Goal: Task Accomplishment & Management: Manage account settings

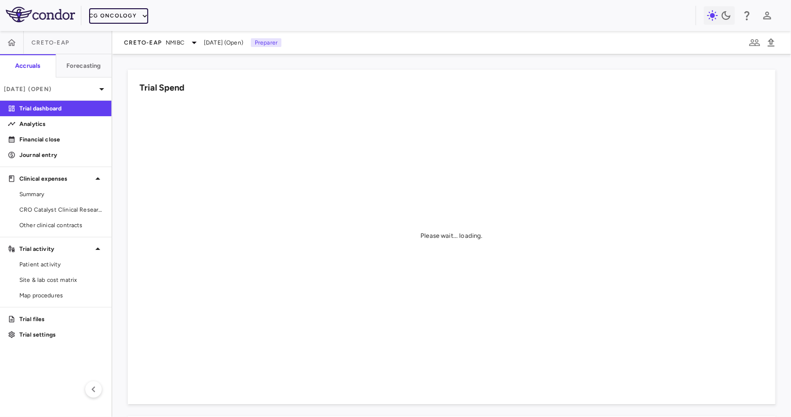
click at [118, 15] on button "CG Oncology" at bounding box center [118, 15] width 59 height 15
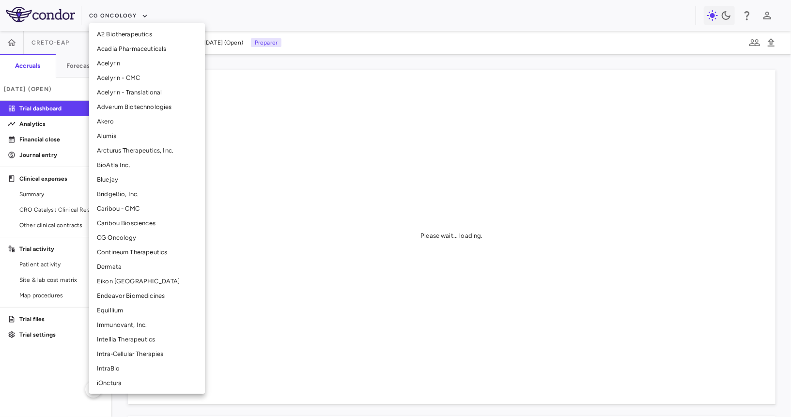
click at [130, 352] on li "Intra-Cellular Therapies" at bounding box center [147, 354] width 116 height 15
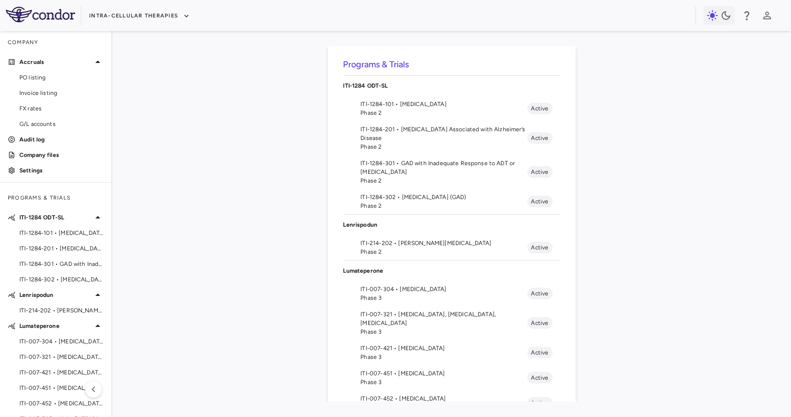
click at [404, 352] on span "Phase 3" at bounding box center [444, 356] width 167 height 9
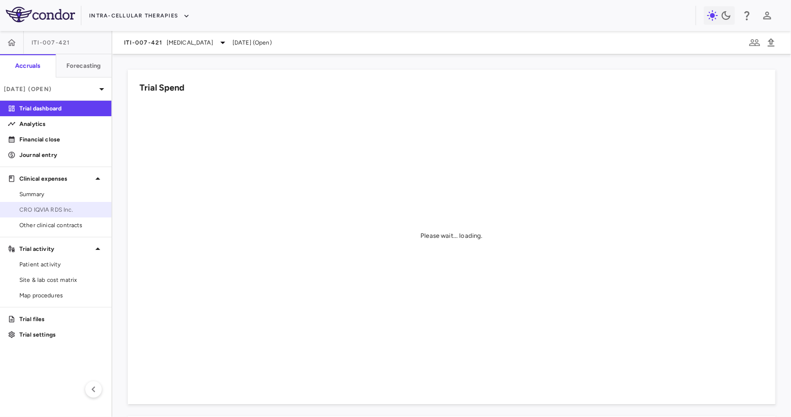
click at [57, 211] on span "CRO IQVIA RDS Inc." at bounding box center [61, 209] width 84 height 9
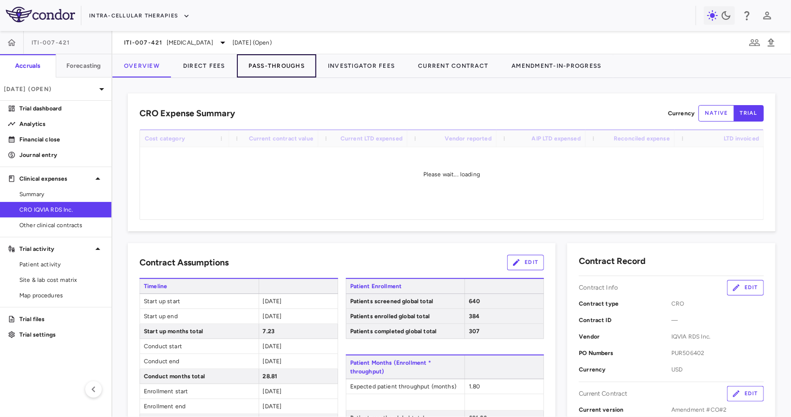
click at [260, 61] on button "Pass-Throughs" at bounding box center [276, 65] width 79 height 23
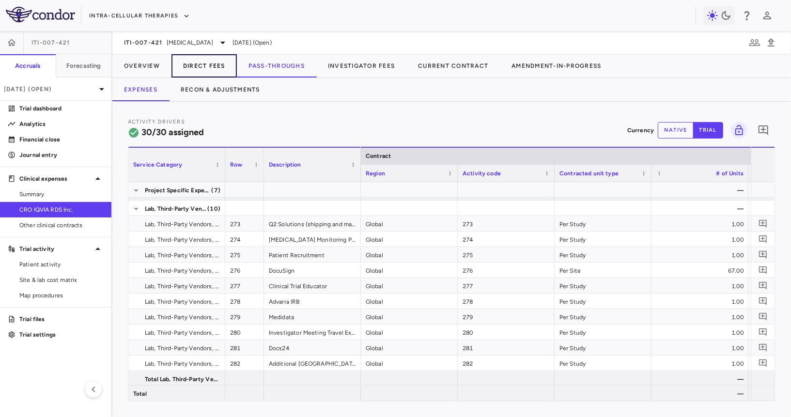
click at [196, 63] on button "Direct Fees" at bounding box center [203, 65] width 65 height 23
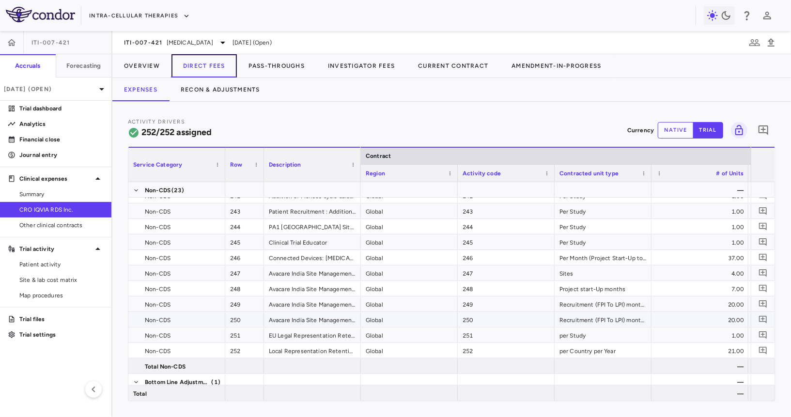
scroll to position [4211, 0]
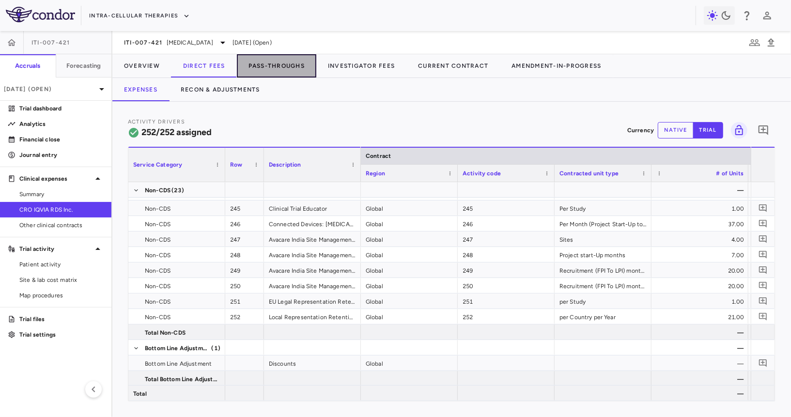
click at [269, 60] on button "Pass-Throughs" at bounding box center [276, 65] width 79 height 23
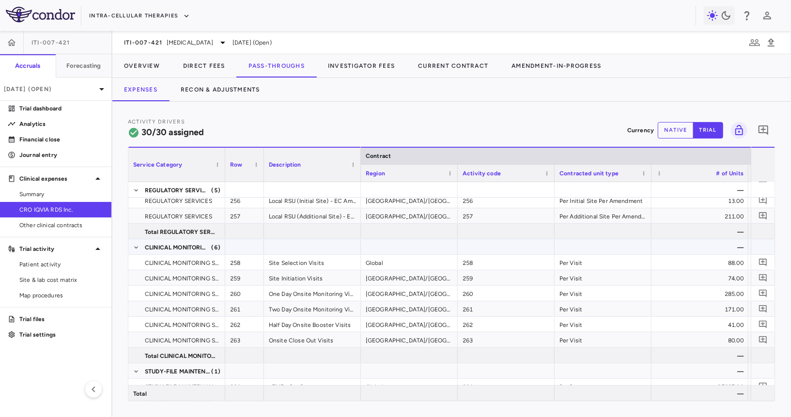
scroll to position [55, 0]
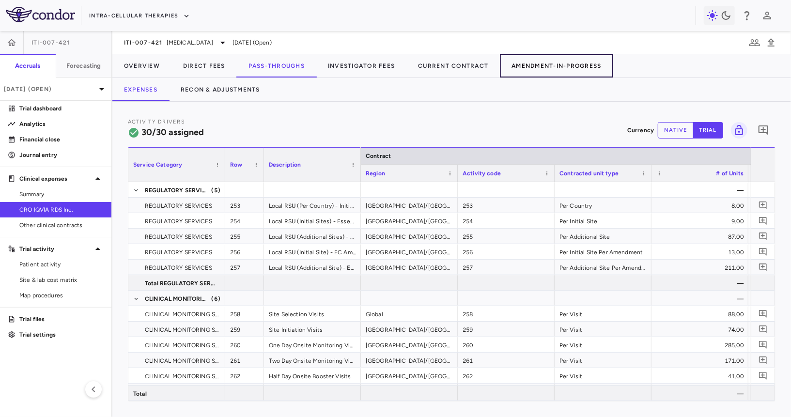
click at [567, 66] on button "Amendment-In-Progress" at bounding box center [556, 65] width 113 height 23
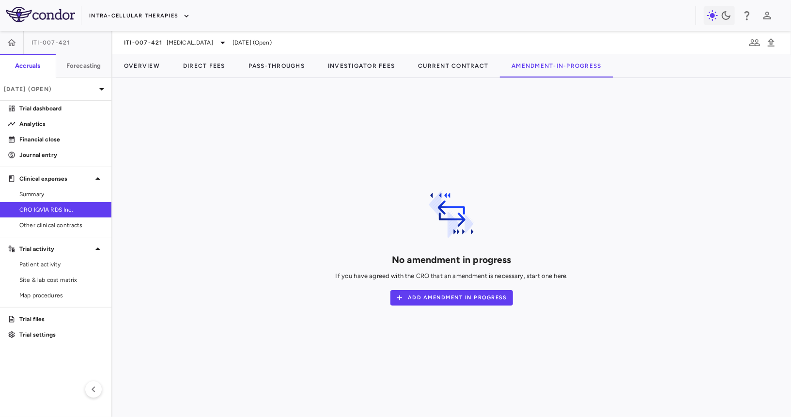
click at [140, 23] on div "Intra-Cellular Therapies" at bounding box center [395, 15] width 791 height 31
click at [140, 15] on button "Intra-Cellular Therapies" at bounding box center [139, 15] width 101 height 15
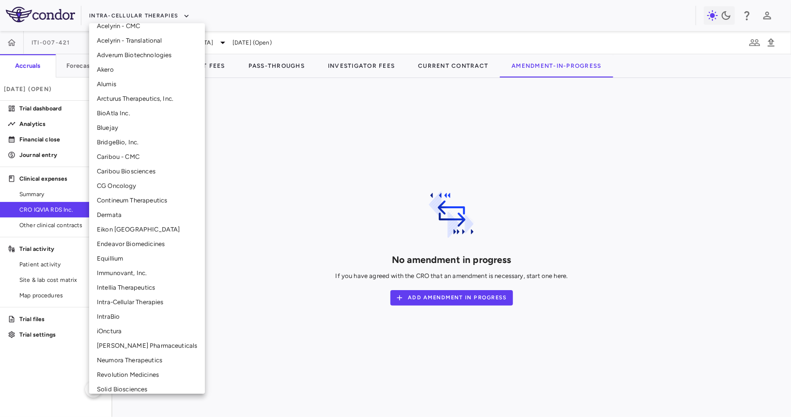
scroll to position [52, 0]
click at [131, 358] on li "Neumora Therapeutics" at bounding box center [147, 359] width 116 height 15
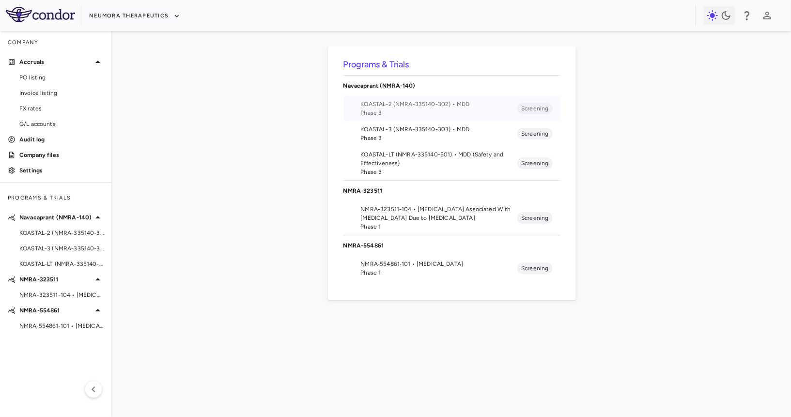
click at [414, 100] on span "KOASTAL-2 (NMRA-335140-302) • MDD" at bounding box center [439, 104] width 157 height 9
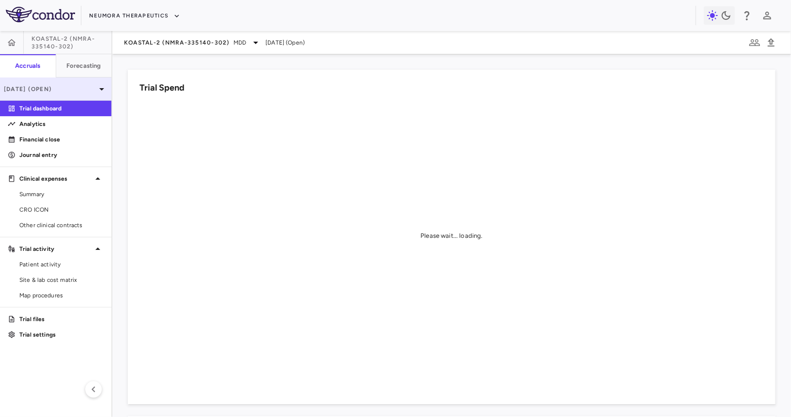
click at [93, 97] on div "Aug 2025 (Open)" at bounding box center [55, 88] width 111 height 23
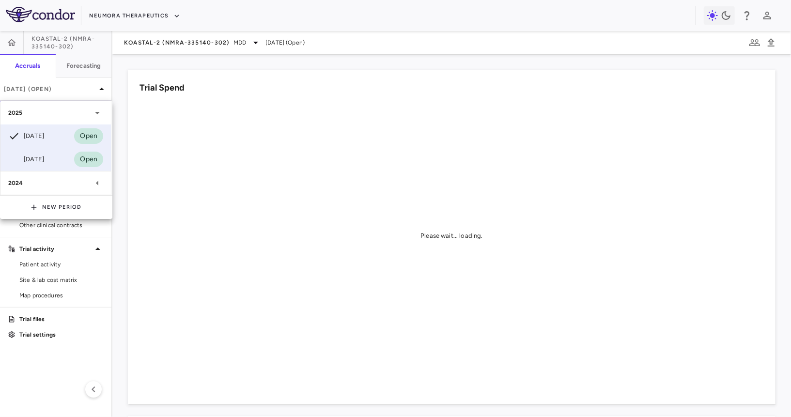
click at [62, 157] on div "Jun 2025 Open" at bounding box center [55, 159] width 110 height 23
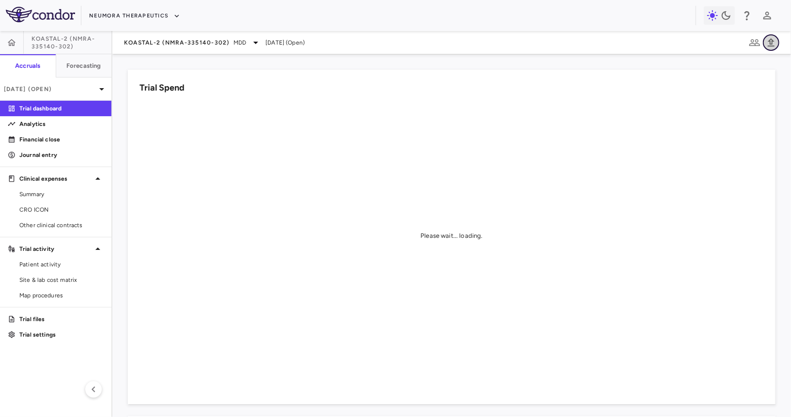
click at [774, 42] on icon "button" at bounding box center [771, 43] width 12 height 12
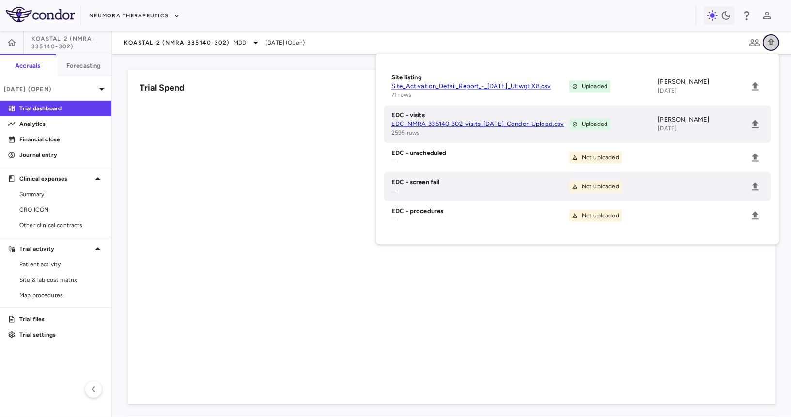
click at [774, 42] on icon "button" at bounding box center [771, 43] width 12 height 12
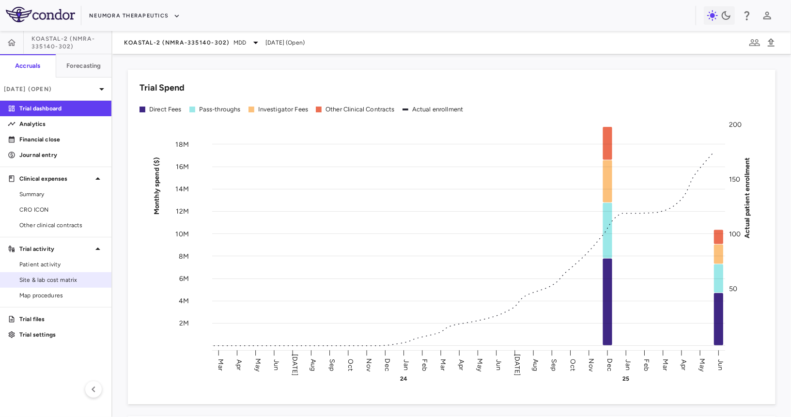
click at [63, 274] on link "Site & lab cost matrix" at bounding box center [55, 280] width 111 height 15
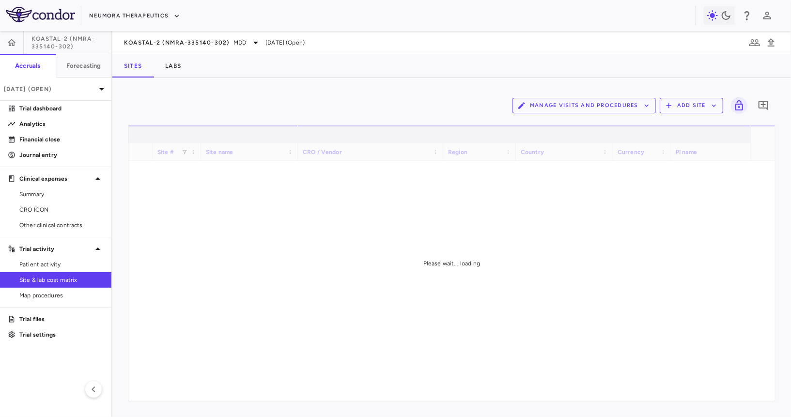
click at [586, 104] on button "Manage Visits and Procedures" at bounding box center [583, 105] width 143 height 15
click at [569, 125] on li "Visit Schedules" at bounding box center [573, 124] width 103 height 15
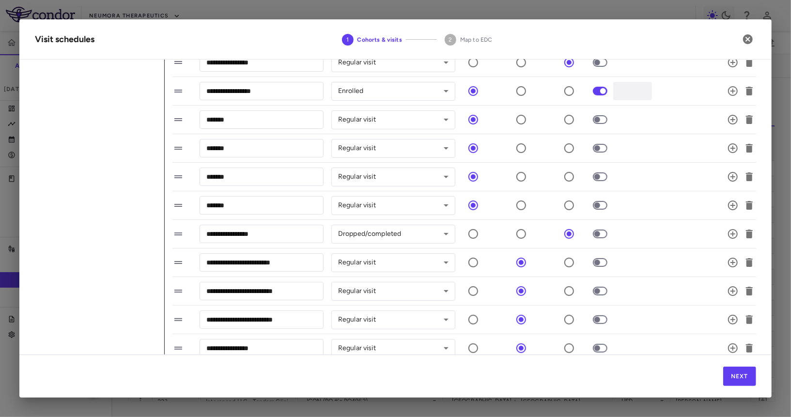
scroll to position [220, 0]
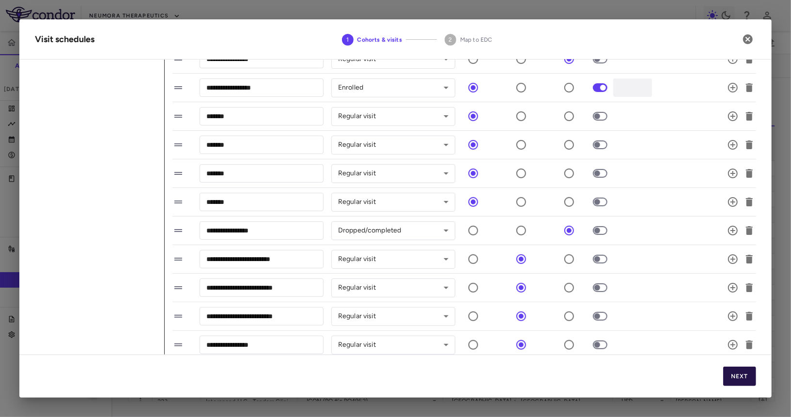
click at [725, 377] on button "Next" at bounding box center [739, 376] width 33 height 19
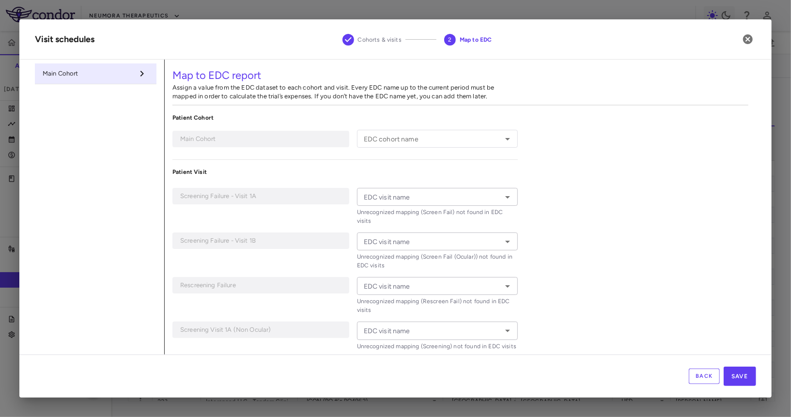
type input "**********"
type input "*********"
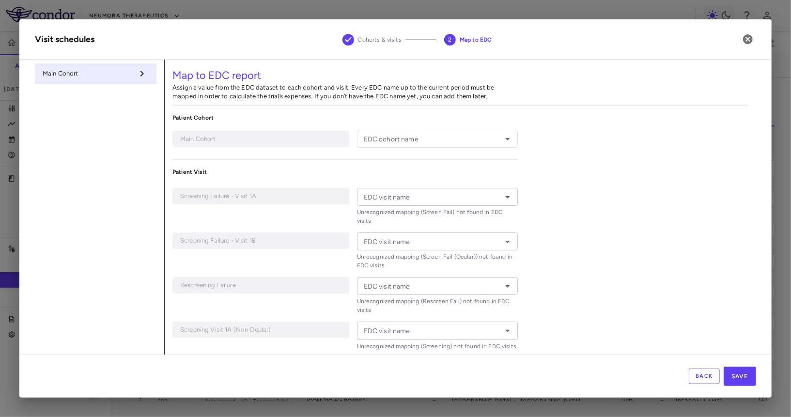
type input "**********"
type input "*******"
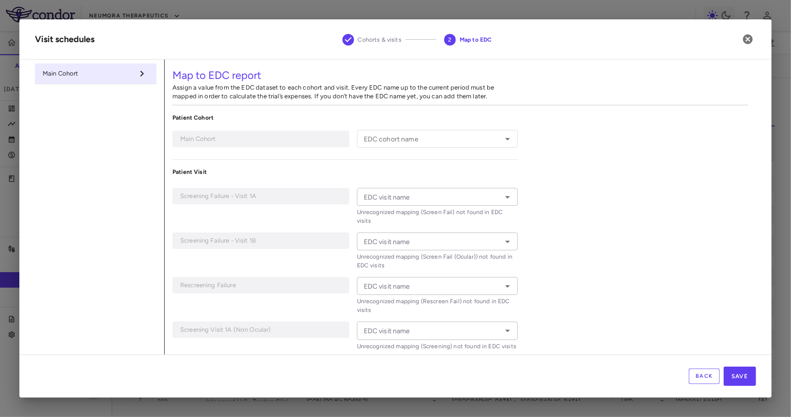
type input "*******"
type input "**********"
type input "*******"
type input "**********"
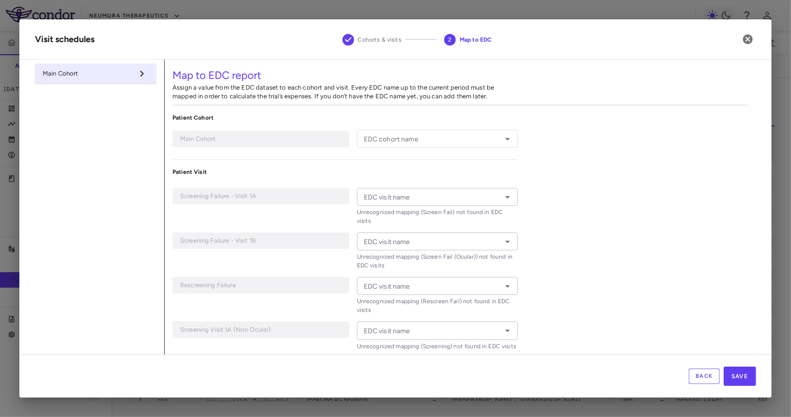
type input "*******"
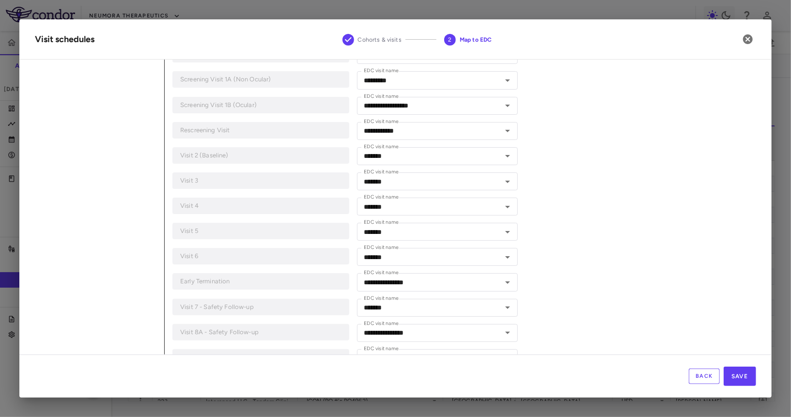
scroll to position [263, 0]
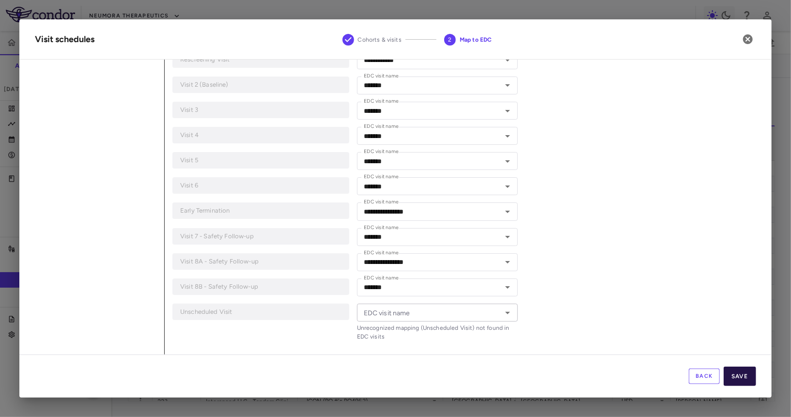
click at [729, 371] on button "Save" at bounding box center [739, 376] width 32 height 19
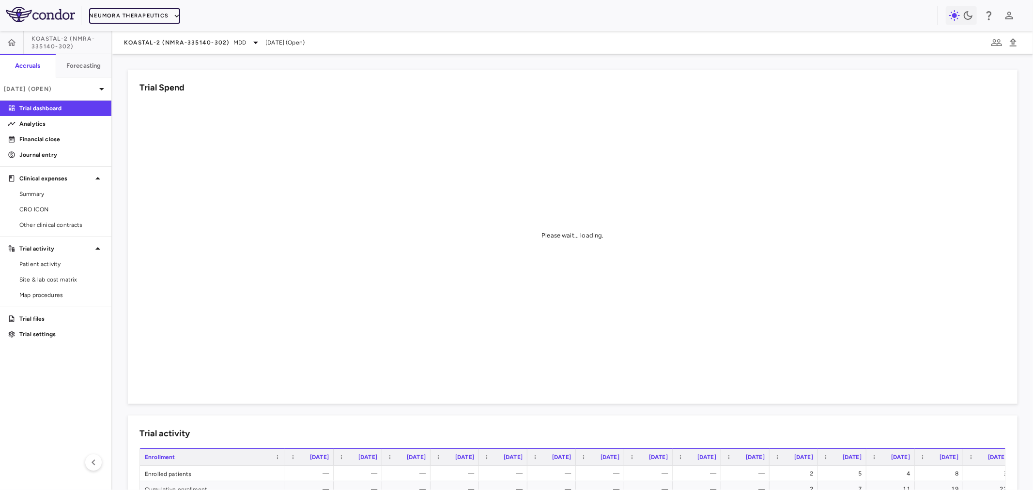
click at [131, 19] on button "Neumora Therapeutics" at bounding box center [134, 15] width 91 height 15
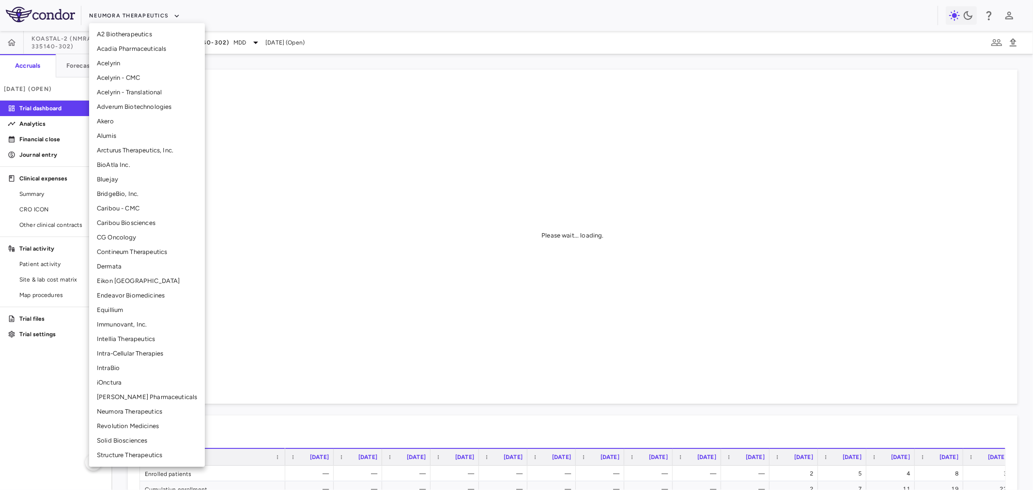
click at [113, 342] on li "Intellia Therapeutics" at bounding box center [147, 339] width 116 height 15
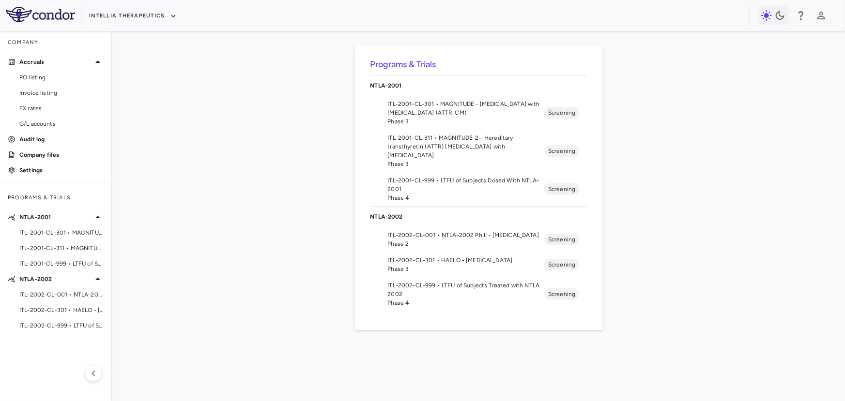
click at [459, 263] on span "ITL-2002-CL-301 • HAELO - Hereditary Angioedema" at bounding box center [466, 260] width 157 height 9
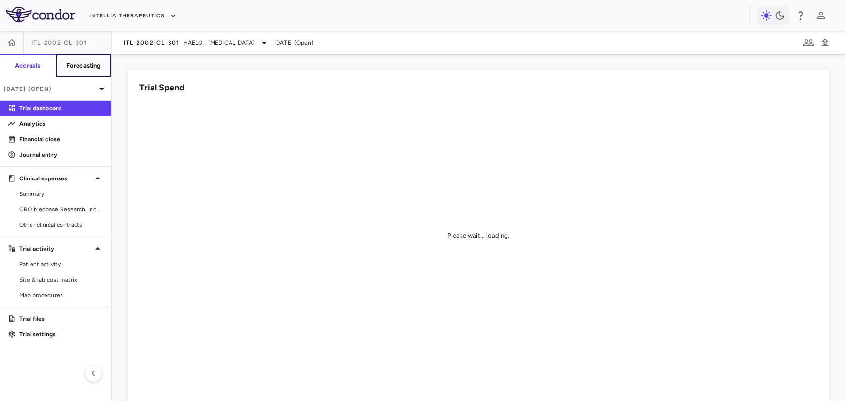
click at [92, 64] on h6 "Forecasting" at bounding box center [83, 65] width 35 height 9
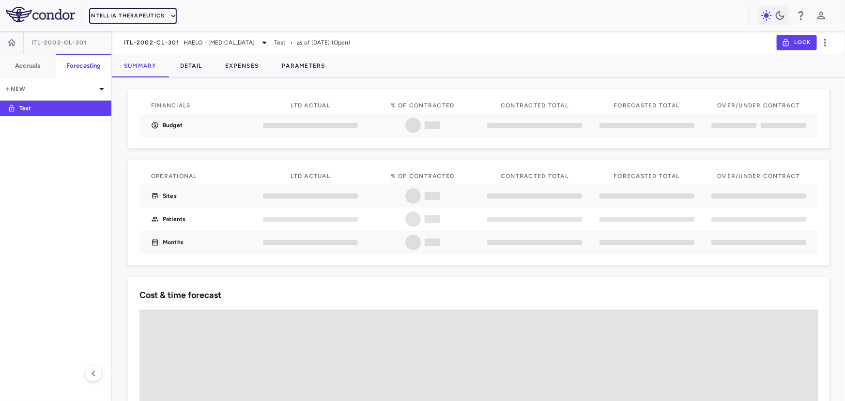
click at [141, 14] on button "Intellia Therapeutics" at bounding box center [132, 15] width 87 height 15
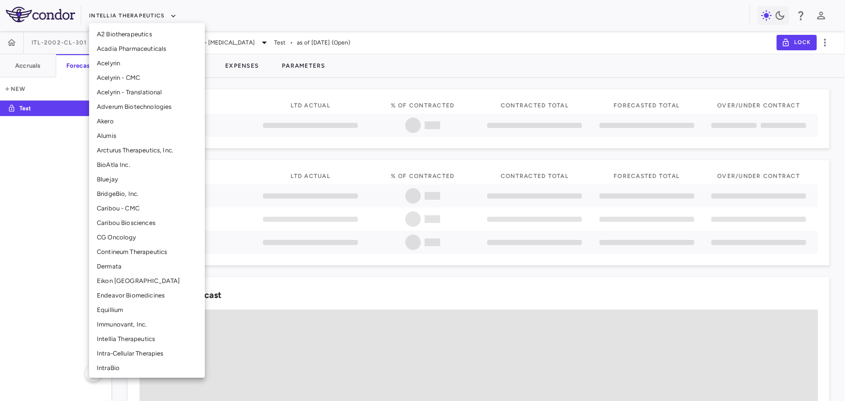
click at [212, 16] on div at bounding box center [422, 200] width 845 height 401
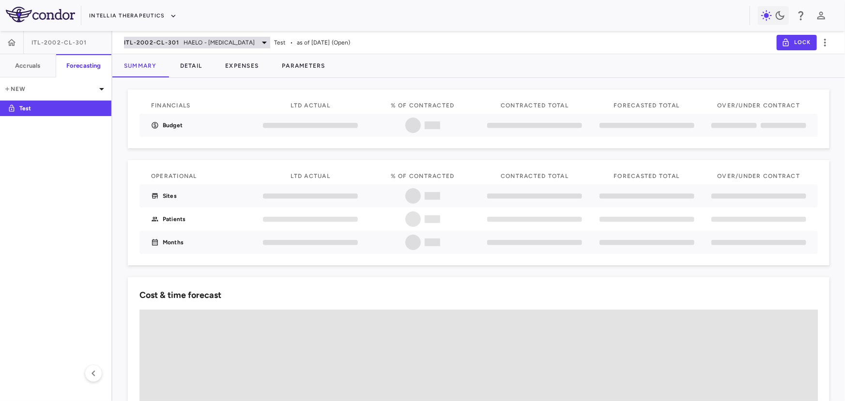
click at [199, 38] on span "HAELO - [MEDICAL_DATA]" at bounding box center [219, 42] width 71 height 9
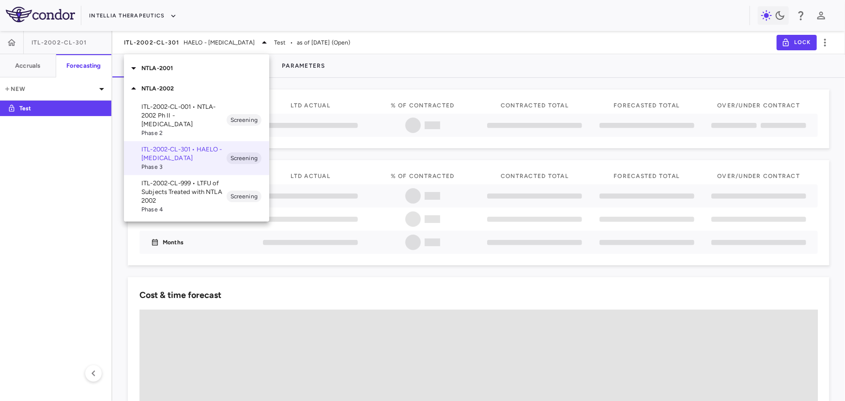
click at [178, 70] on p "NTLA-2001" at bounding box center [205, 68] width 128 height 9
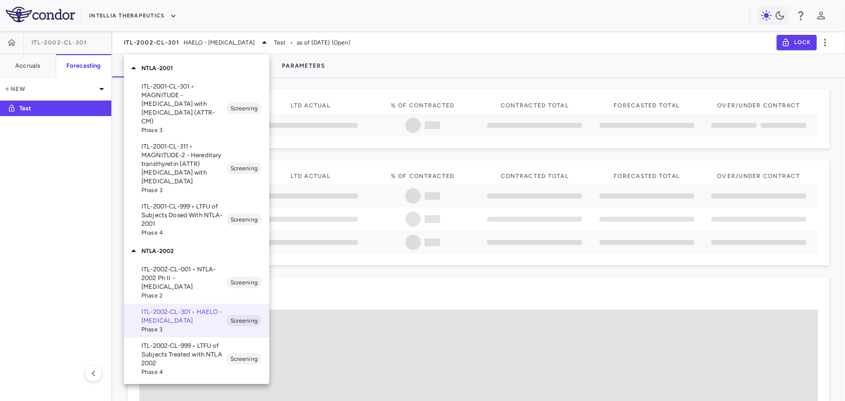
click at [174, 99] on p "ITL-2001-CL-301 • MAGNITUDE - Transthyretin Amyloidosis with Cardiomyopathy (AT…" at bounding box center [183, 104] width 85 height 44
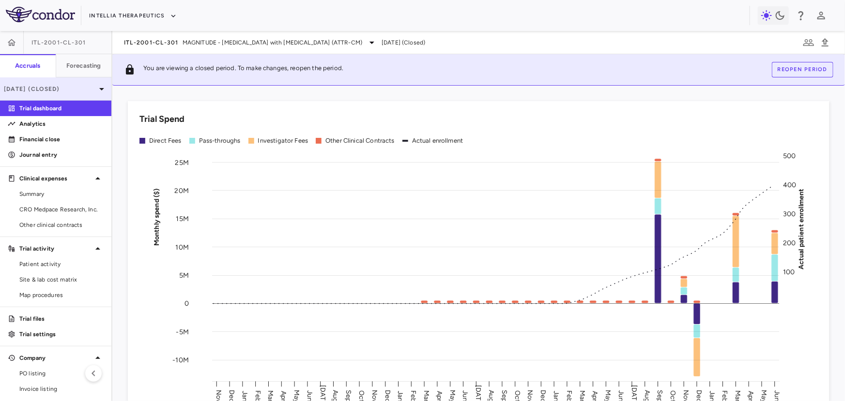
click at [71, 89] on p "[DATE] (Closed)" at bounding box center [50, 89] width 92 height 9
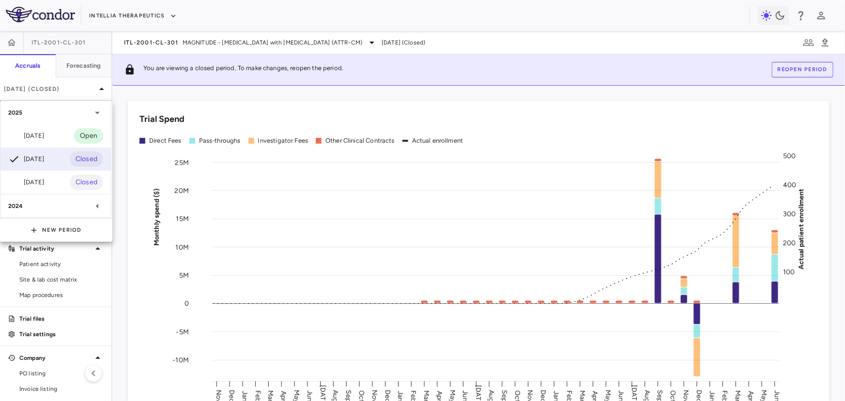
click at [149, 33] on div at bounding box center [422, 200] width 845 height 401
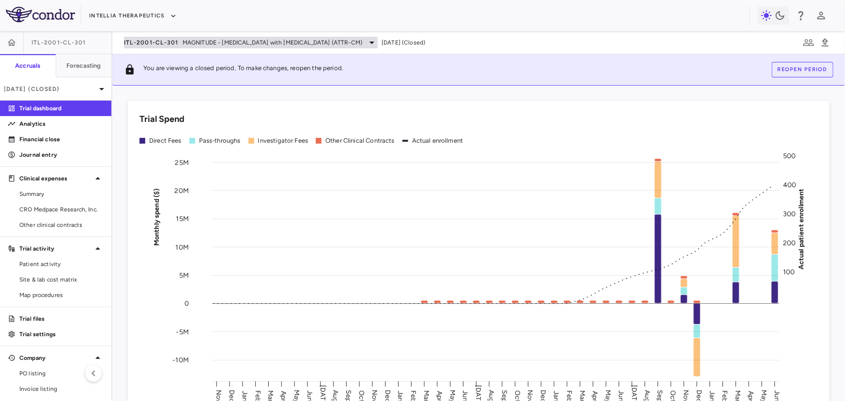
click at [164, 46] on div "ITL-2001-CL-301 MAGNITUDE - Transthyretin Amyloidosis with Cardiomyopathy (ATTR…" at bounding box center [251, 43] width 254 height 12
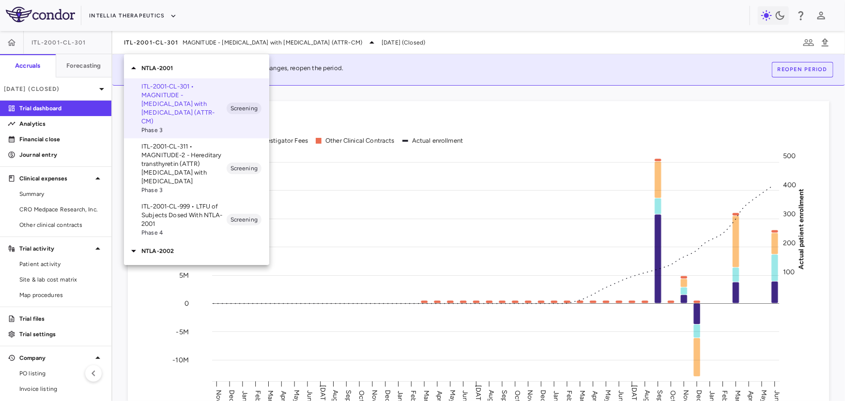
click at [156, 142] on p "ITL-2001-CL-311 • MAGNITUDE-2 - Hereditary transthyretin (ATTR) amyloidosis wit…" at bounding box center [183, 164] width 85 height 44
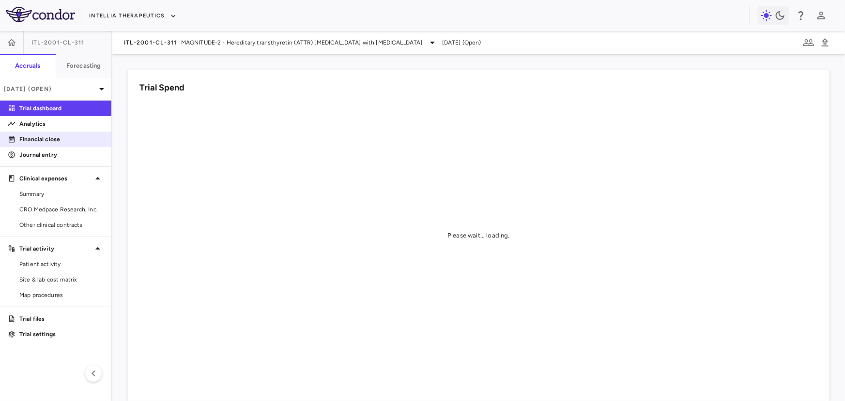
click at [47, 141] on p "Financial close" at bounding box center [61, 139] width 84 height 9
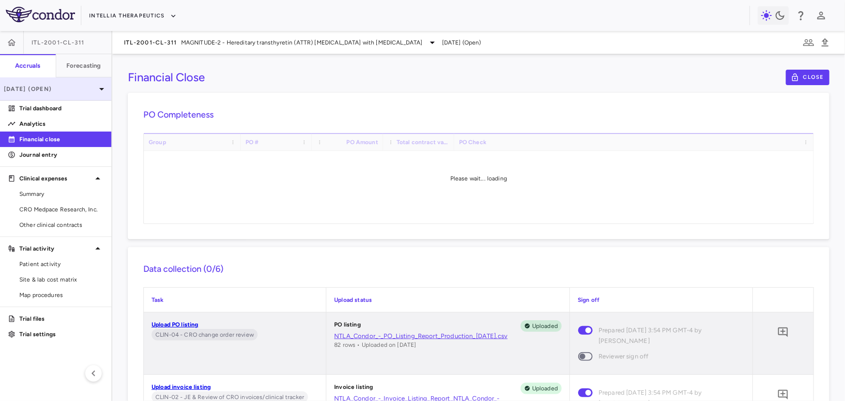
click at [63, 88] on p "Jul 2025 (Open)" at bounding box center [50, 89] width 92 height 9
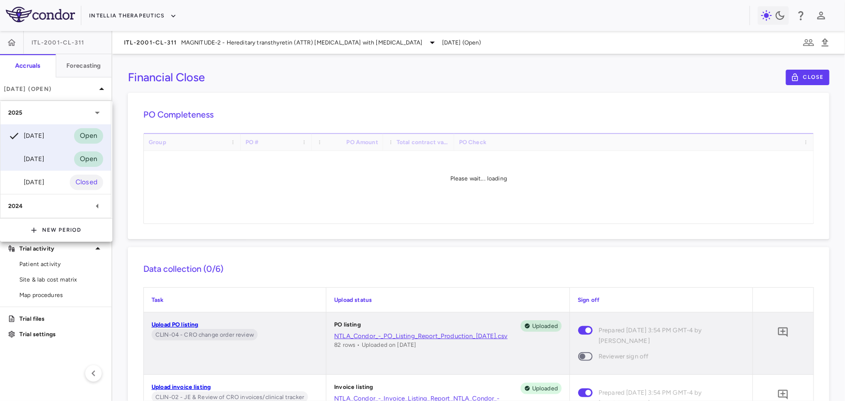
click at [44, 160] on div "Jun 2025" at bounding box center [26, 159] width 36 height 12
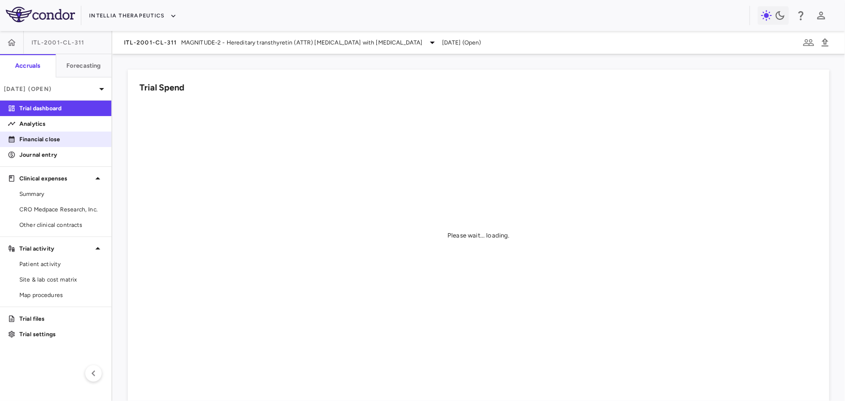
click at [52, 141] on p "Financial close" at bounding box center [61, 139] width 84 height 9
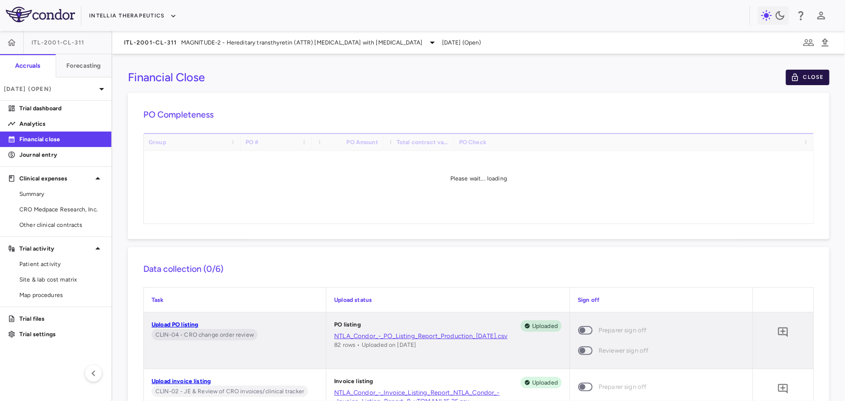
click at [791, 82] on button "Close" at bounding box center [808, 77] width 44 height 15
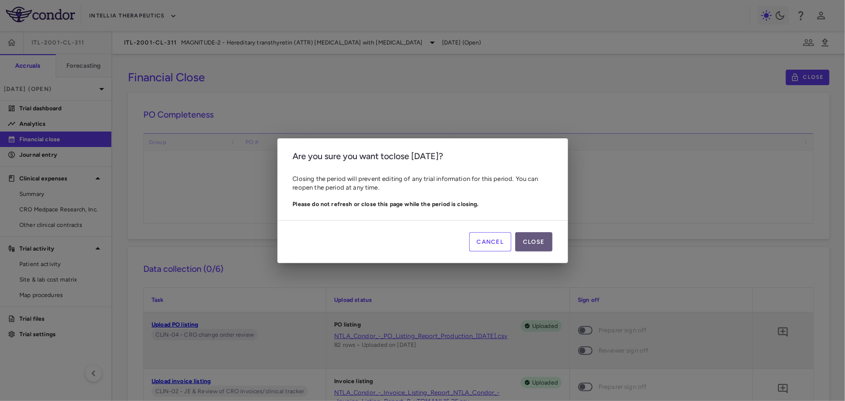
click at [522, 247] on button "Close" at bounding box center [533, 241] width 37 height 19
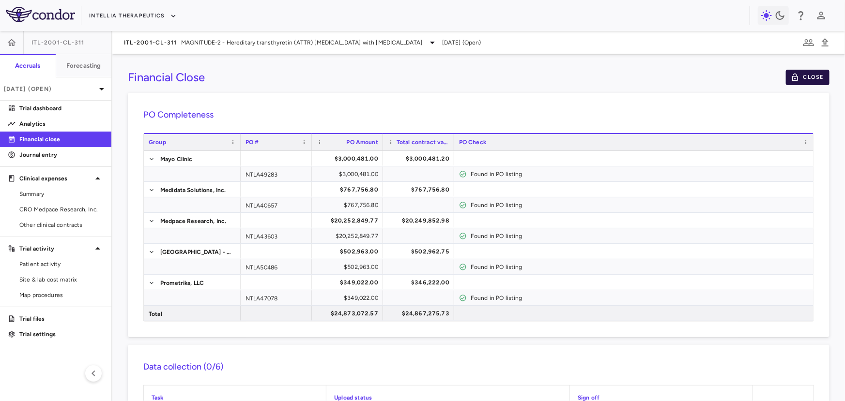
click at [819, 79] on button "Close" at bounding box center [808, 77] width 44 height 15
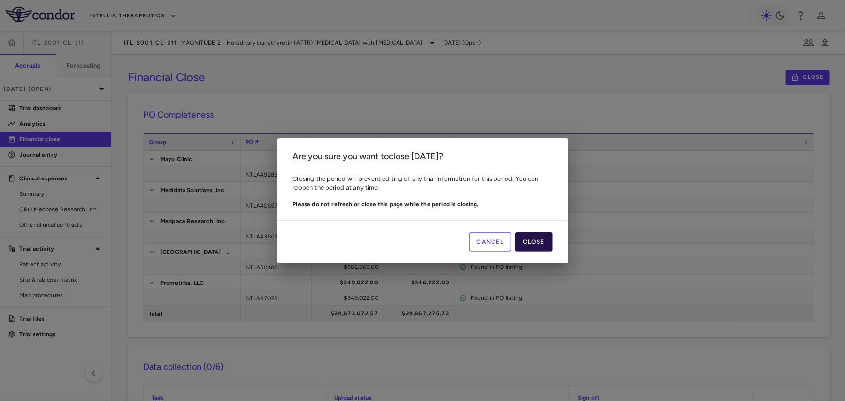
click at [538, 243] on button "Close" at bounding box center [533, 241] width 37 height 19
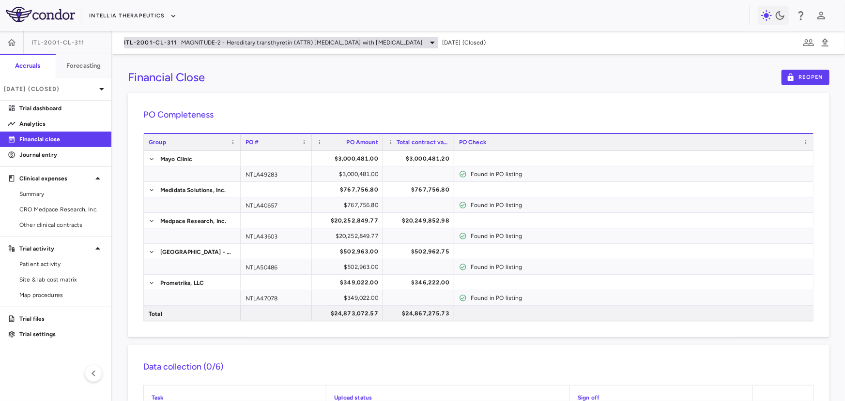
click at [164, 42] on span "ITL-2001-CL-311" at bounding box center [150, 43] width 53 height 8
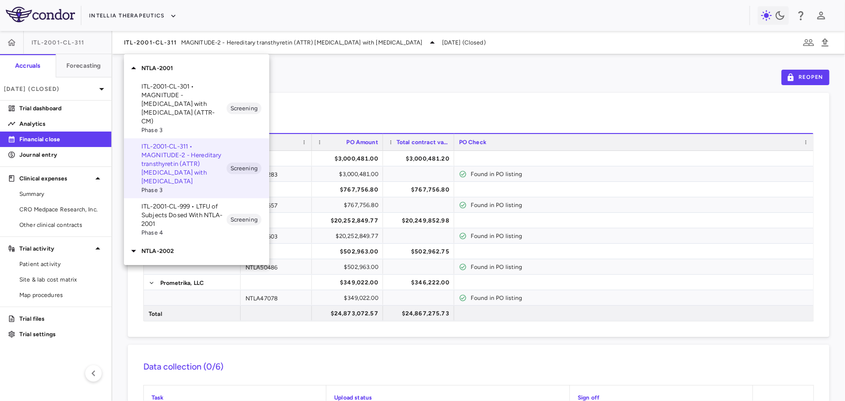
click at [179, 247] on p "NTLA-2002" at bounding box center [205, 251] width 128 height 9
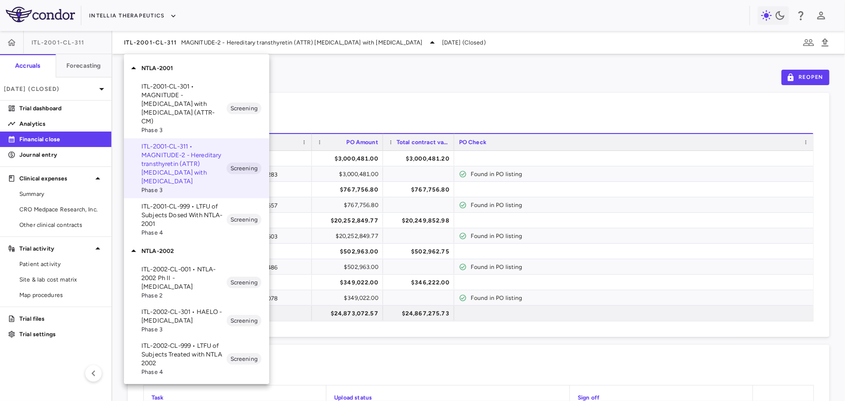
click at [184, 311] on p "ITL-2002-CL-301 • HAELO - Hereditary Angioedema" at bounding box center [183, 316] width 85 height 17
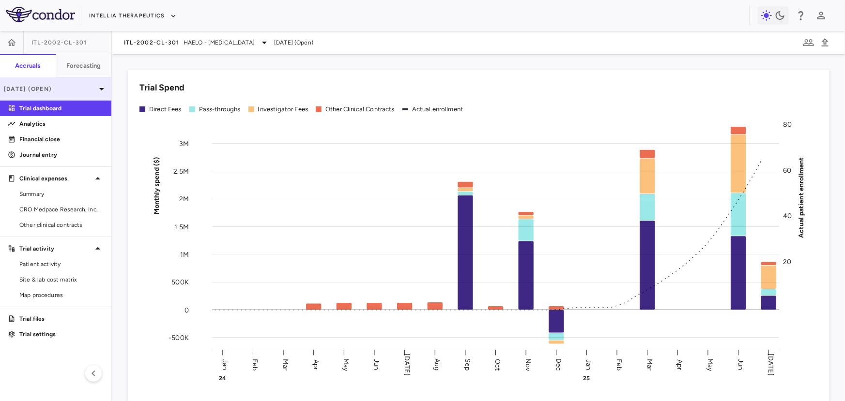
click at [89, 89] on p "Jul 2025 (Open)" at bounding box center [50, 89] width 92 height 9
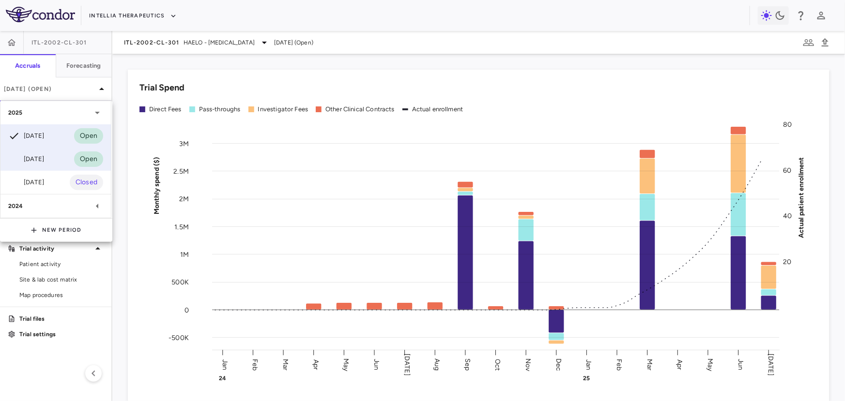
click at [54, 158] on div "Jun 2025 Open" at bounding box center [55, 159] width 110 height 23
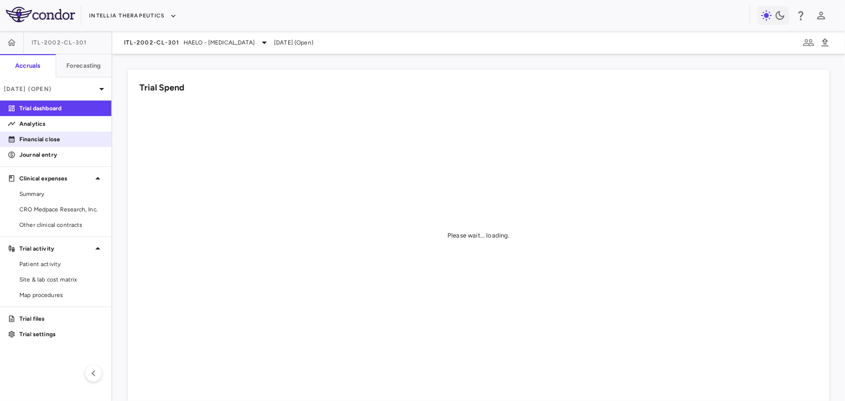
click at [56, 133] on link "Financial close" at bounding box center [55, 139] width 111 height 15
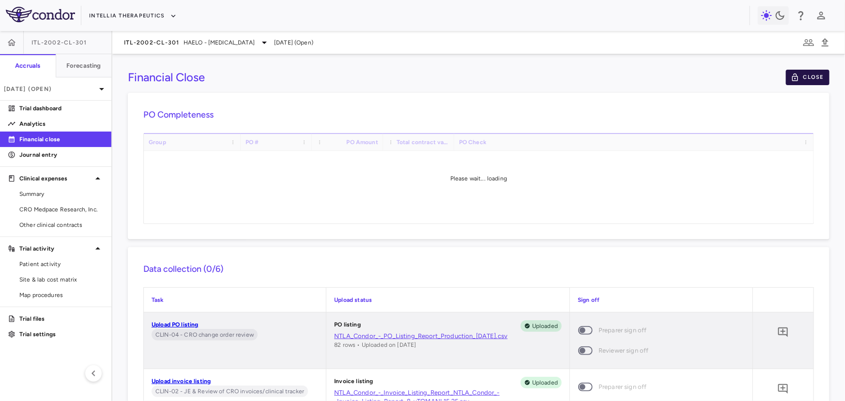
click at [791, 78] on icon "button" at bounding box center [795, 77] width 9 height 9
click at [56, 86] on p "[DATE] (Open)" at bounding box center [50, 89] width 92 height 9
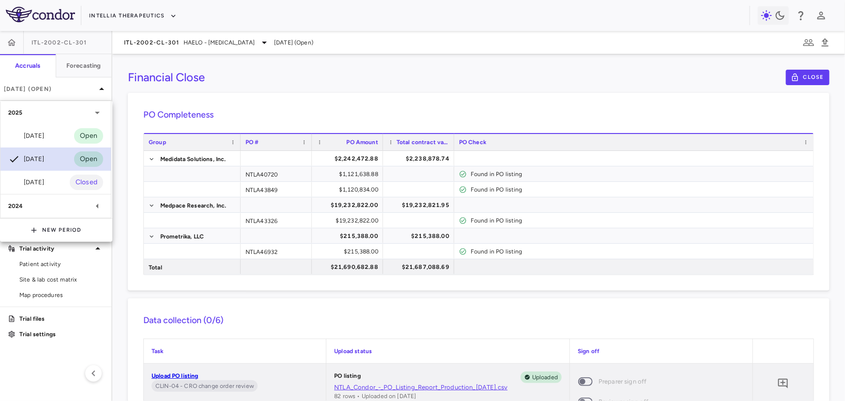
click at [44, 161] on div "Jun 2025" at bounding box center [26, 159] width 36 height 12
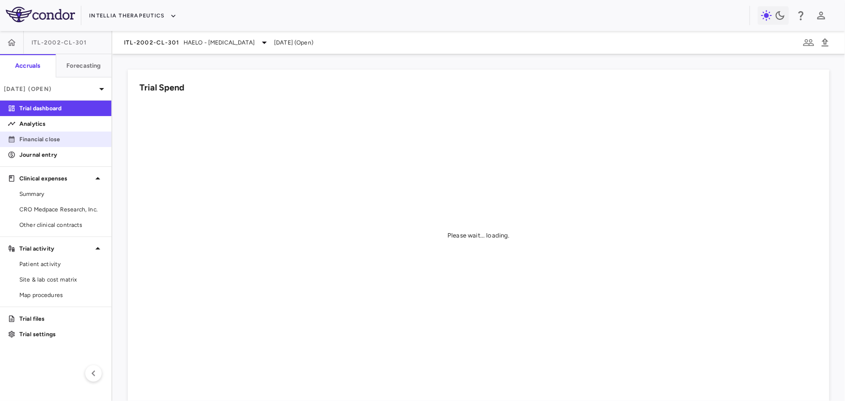
click at [81, 135] on p "Financial close" at bounding box center [61, 139] width 84 height 9
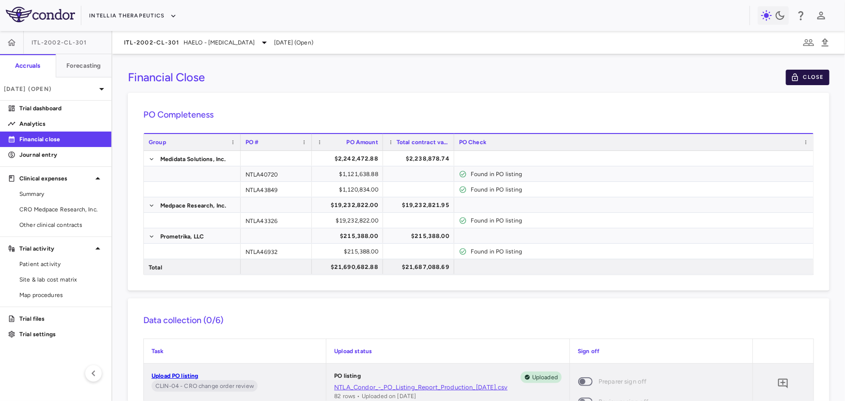
click at [827, 84] on button "Close" at bounding box center [808, 77] width 44 height 15
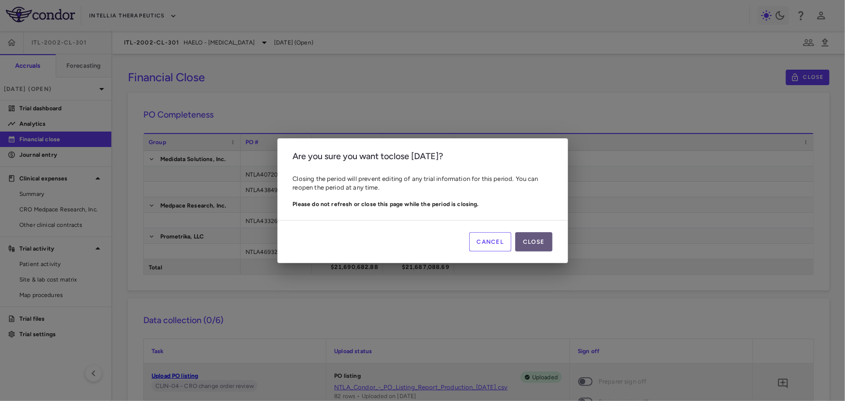
click at [537, 239] on button "Close" at bounding box center [533, 241] width 37 height 19
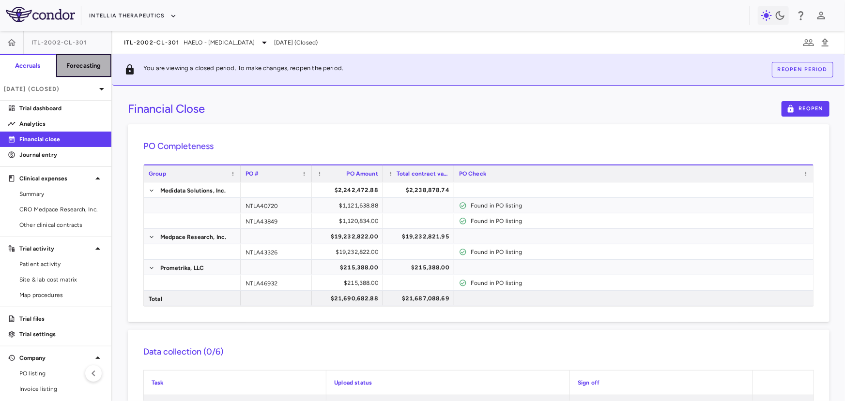
click at [80, 64] on h6 "Forecasting" at bounding box center [83, 65] width 35 height 9
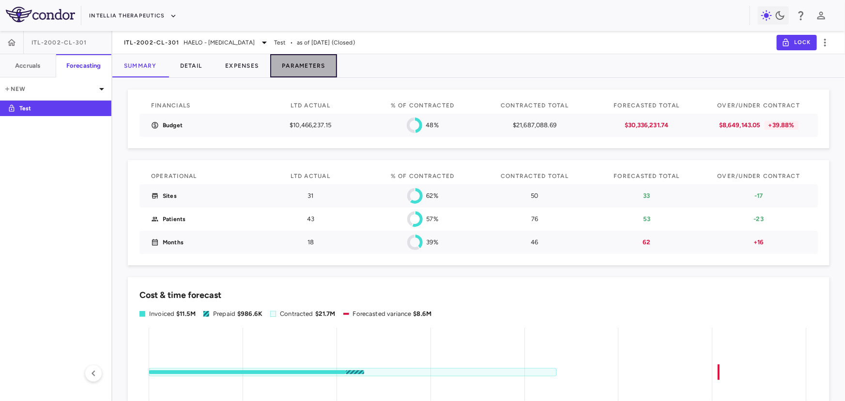
click at [319, 61] on button "Parameters" at bounding box center [303, 65] width 67 height 23
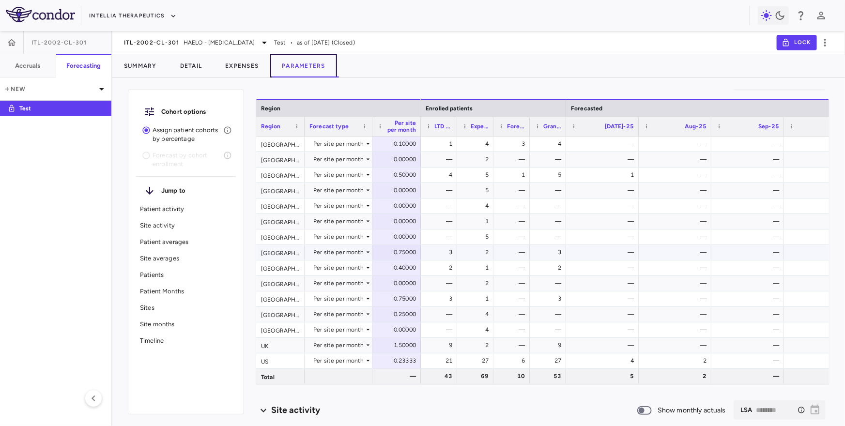
scroll to position [41, 0]
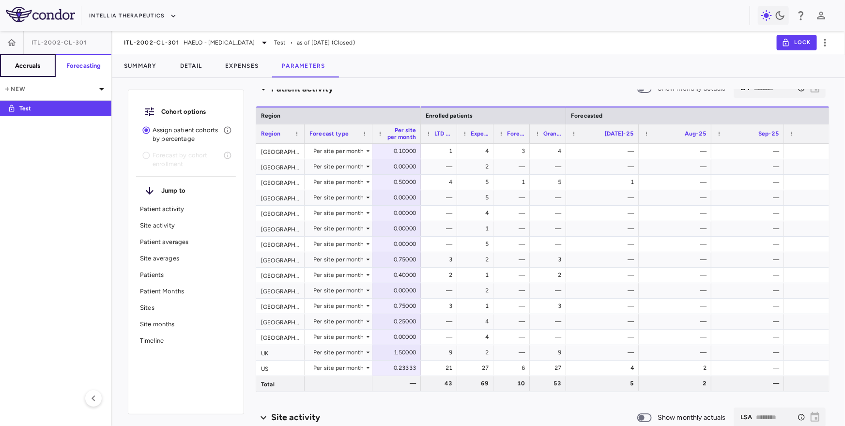
click at [33, 59] on button "Accruals" at bounding box center [28, 65] width 56 height 23
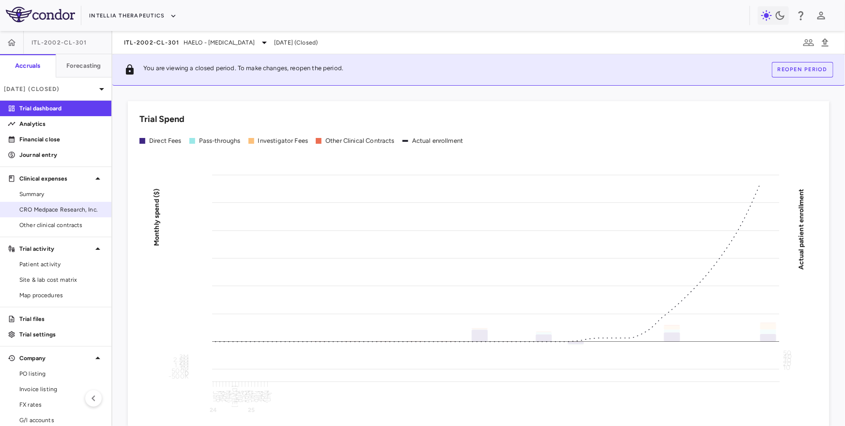
click at [65, 203] on link "CRO Medpace Research, Inc." at bounding box center [55, 209] width 111 height 15
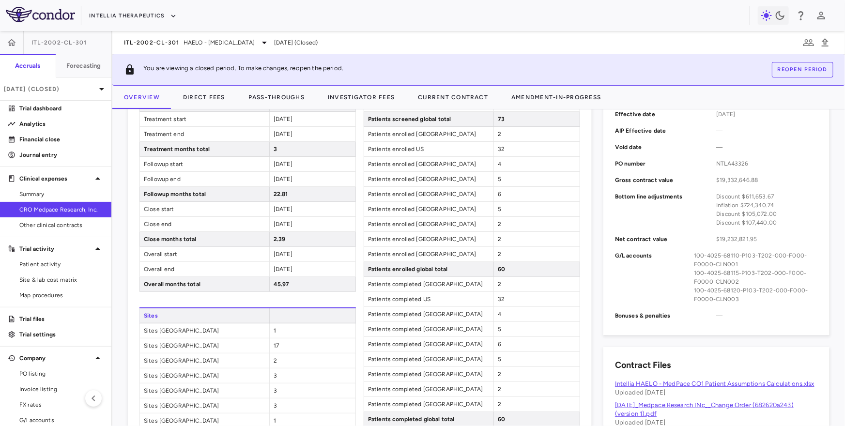
scroll to position [348, 0]
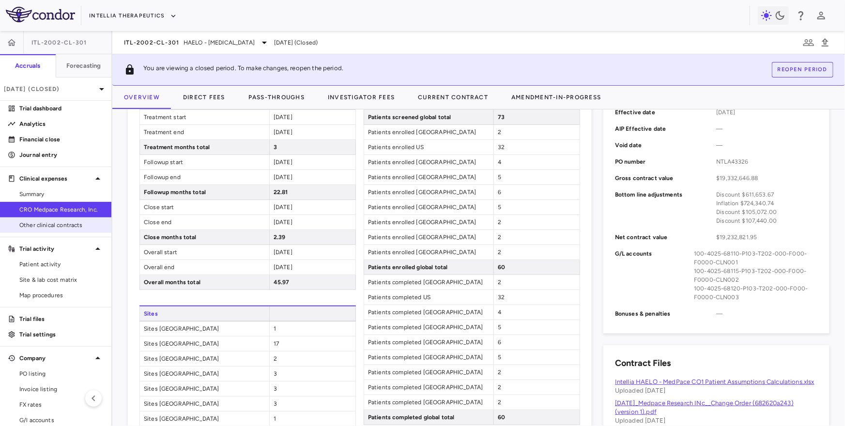
click at [67, 227] on span "Other clinical contracts" at bounding box center [61, 225] width 84 height 9
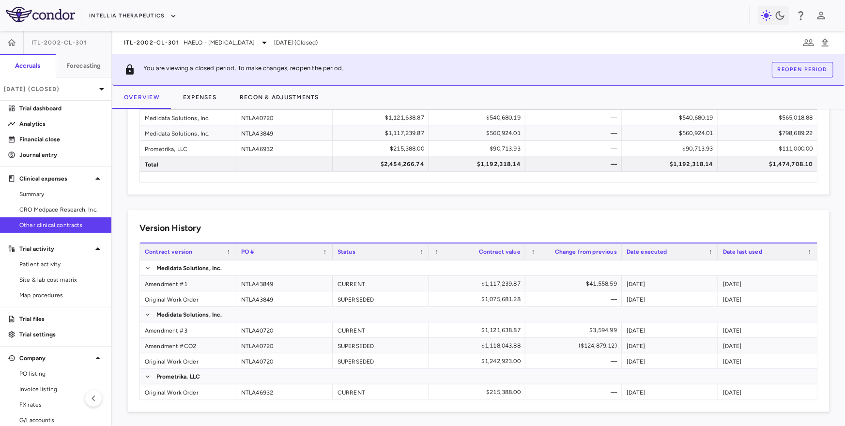
scroll to position [69, 0]
click at [155, 287] on div "Amendment #1" at bounding box center [188, 283] width 96 height 15
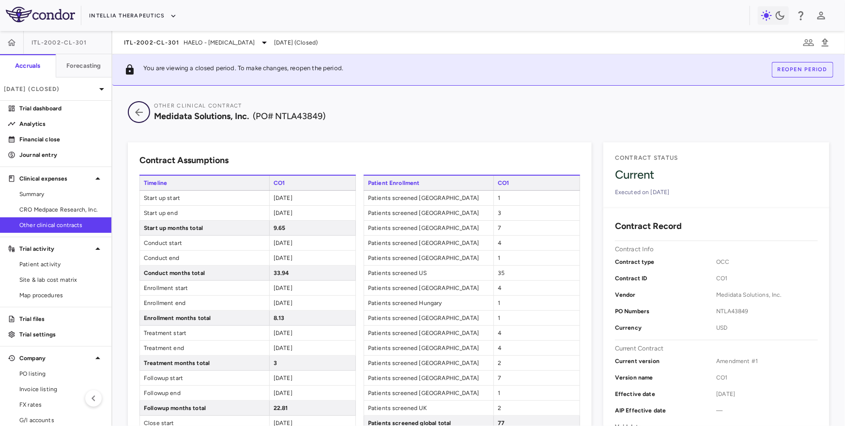
click at [140, 114] on icon "button" at bounding box center [138, 113] width 17 height 12
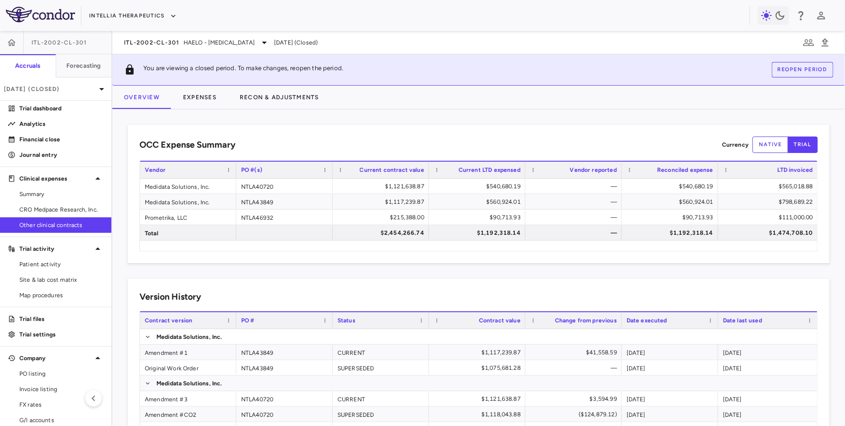
scroll to position [69, 0]
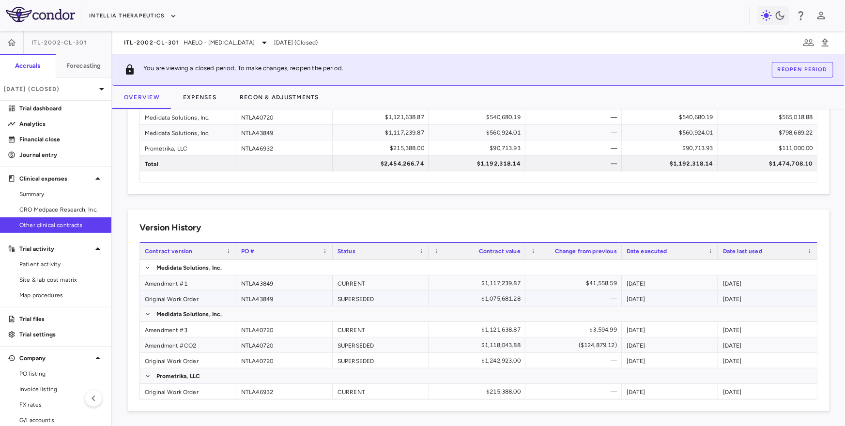
click at [168, 296] on div "Original Work Order" at bounding box center [188, 298] width 96 height 15
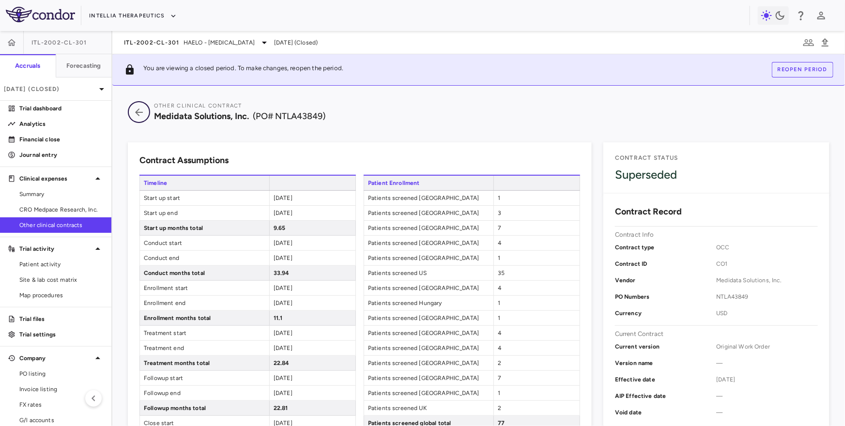
click at [136, 117] on icon "button" at bounding box center [138, 113] width 17 height 12
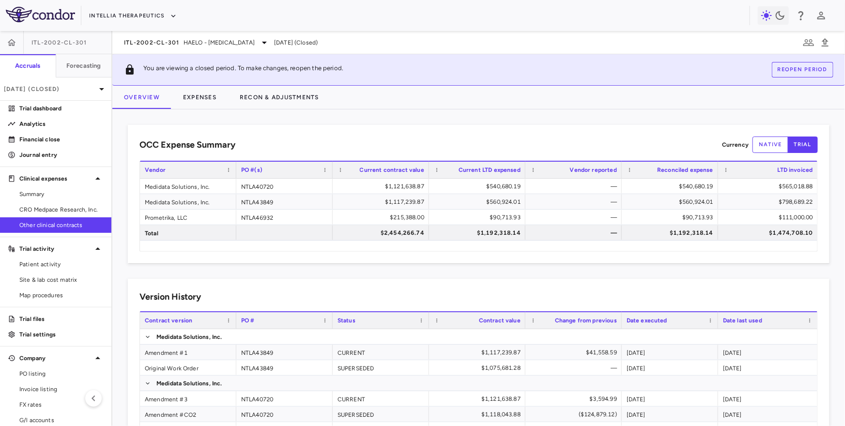
scroll to position [69, 0]
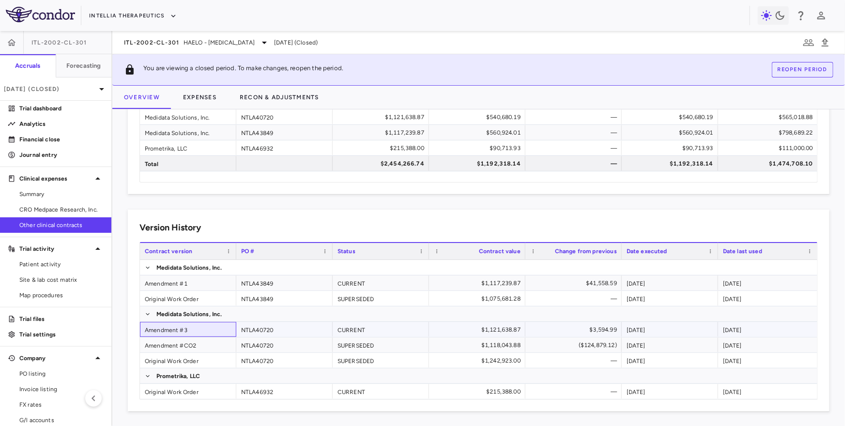
click at [164, 331] on div "Amendment #3" at bounding box center [188, 329] width 96 height 15
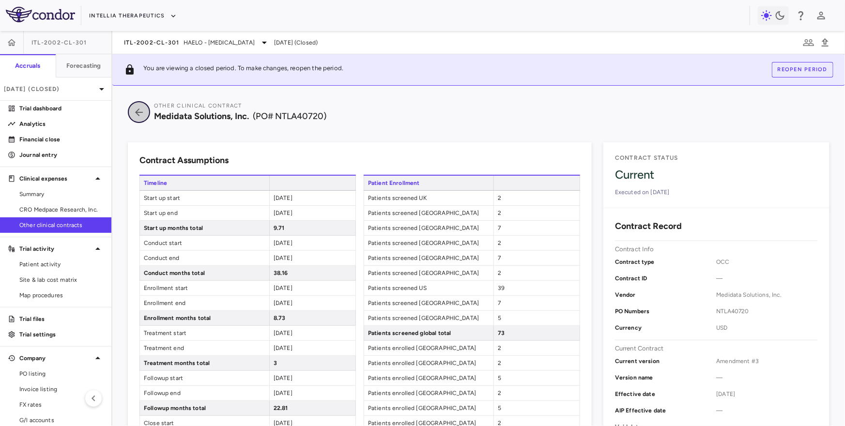
click at [130, 109] on icon "button" at bounding box center [138, 113] width 17 height 12
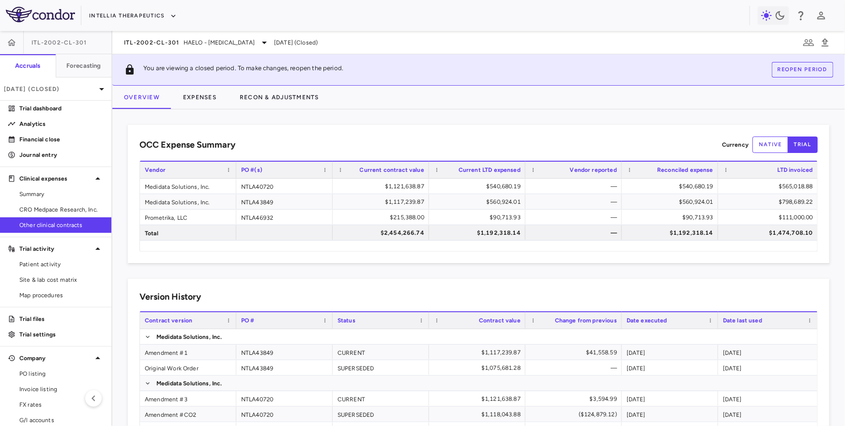
scroll to position [69, 0]
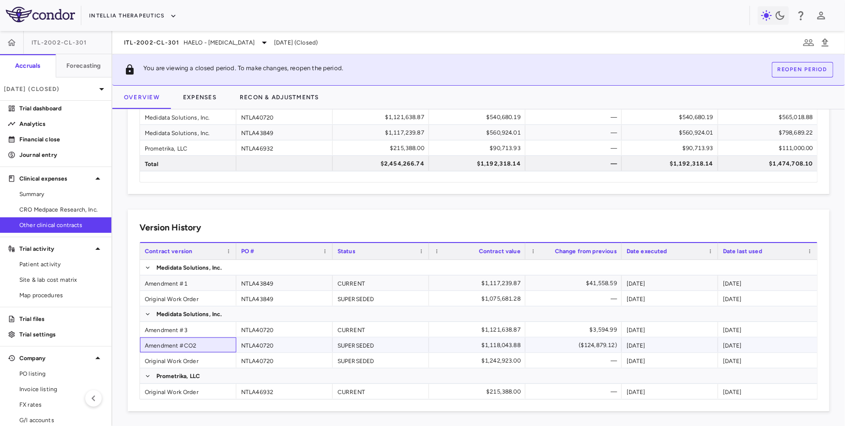
click at [177, 345] on div "Amendment #CO2" at bounding box center [188, 344] width 96 height 15
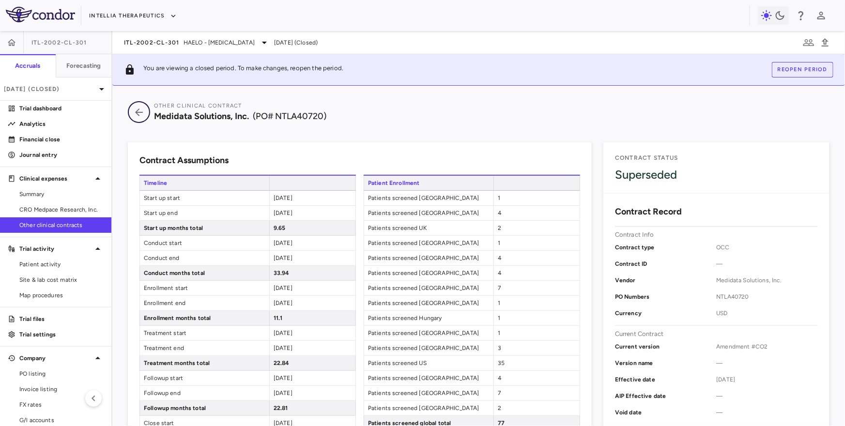
click at [141, 120] on button "button" at bounding box center [139, 112] width 22 height 22
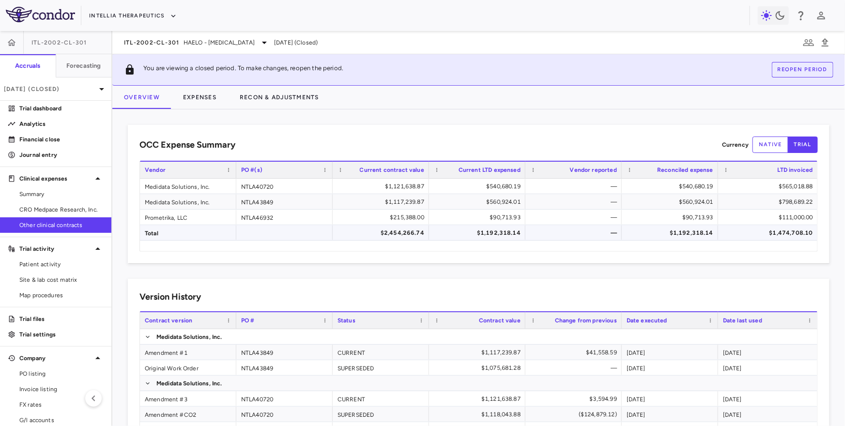
scroll to position [69, 0]
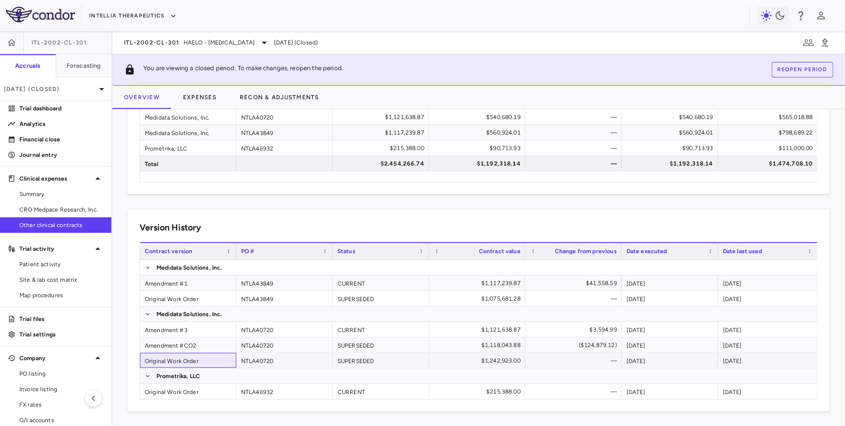
click at [167, 358] on div "Original Work Order" at bounding box center [188, 360] width 96 height 15
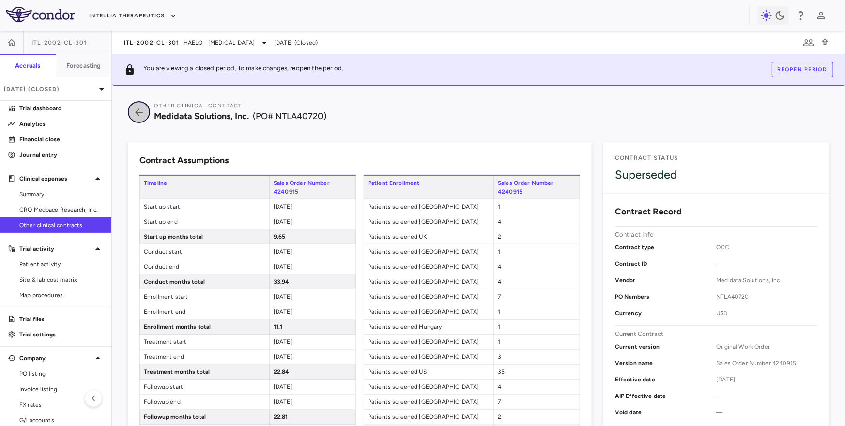
click at [141, 112] on icon "button" at bounding box center [139, 112] width 8 height 8
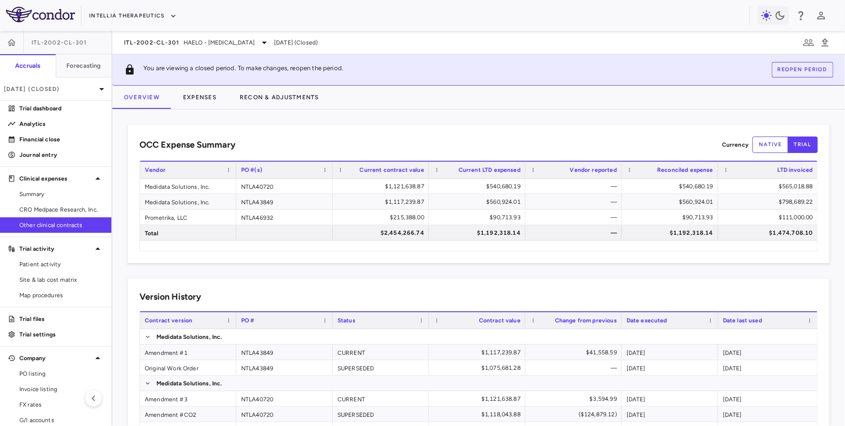
scroll to position [69, 0]
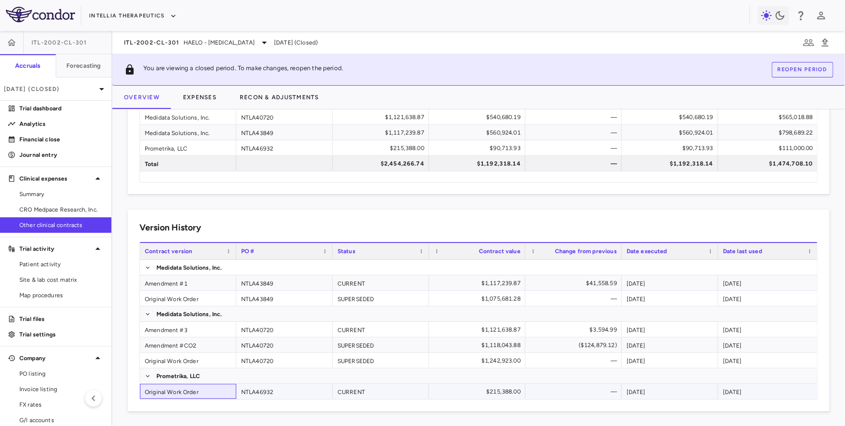
click at [179, 394] on div "Original Work Order" at bounding box center [188, 391] width 96 height 15
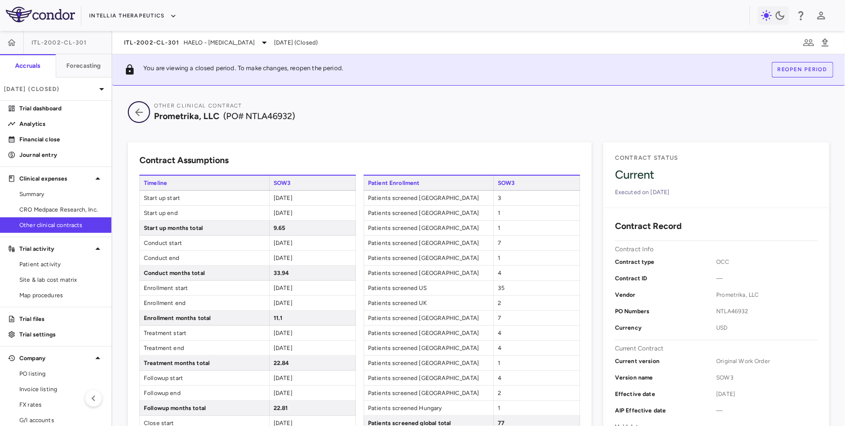
click at [137, 105] on button "button" at bounding box center [139, 112] width 22 height 22
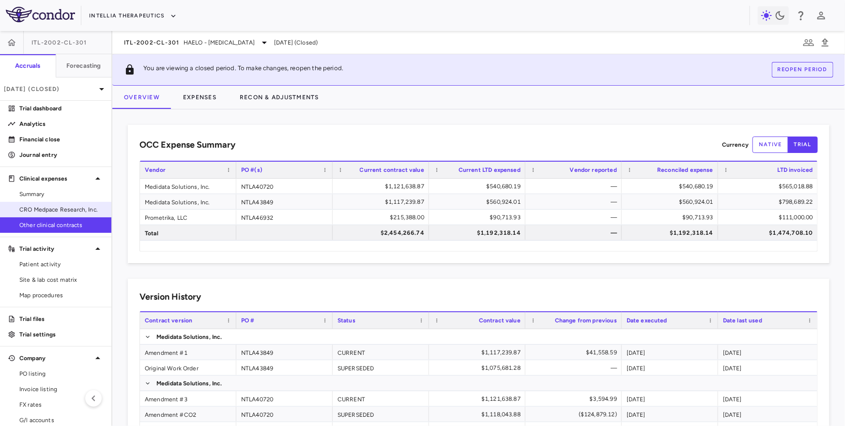
click at [67, 210] on span "CRO Medpace Research, Inc." at bounding box center [61, 209] width 84 height 9
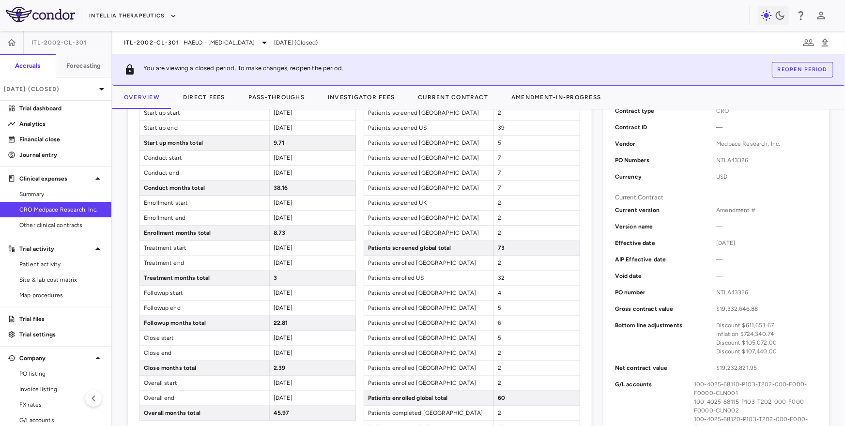
scroll to position [219, 0]
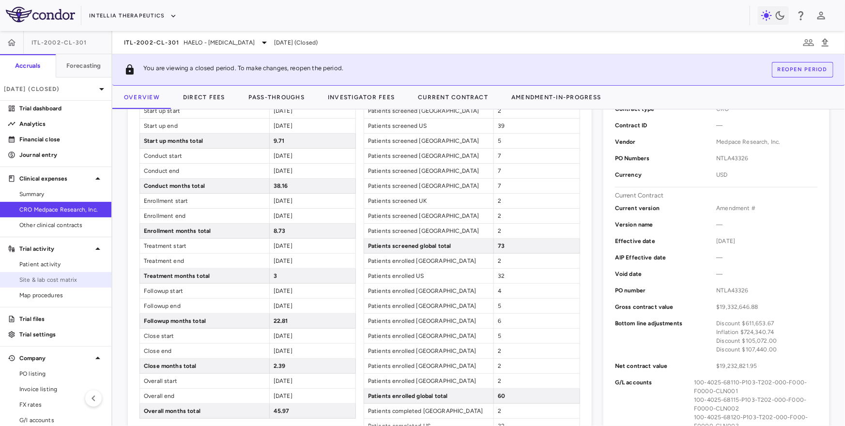
click at [54, 284] on link "Site & lab cost matrix" at bounding box center [55, 280] width 111 height 15
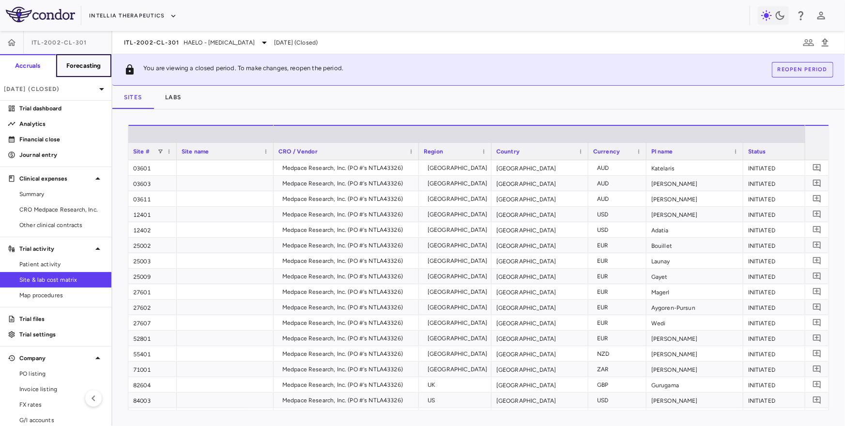
click at [80, 61] on button "Forecasting" at bounding box center [84, 65] width 56 height 23
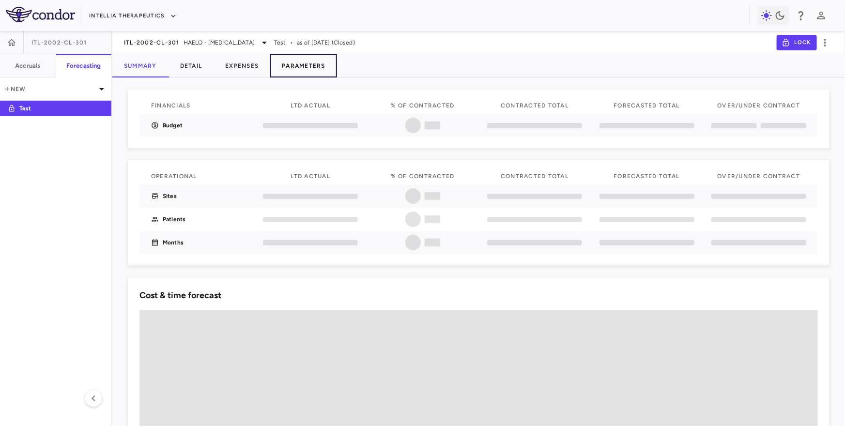
click at [306, 67] on button "Parameters" at bounding box center [303, 65] width 67 height 23
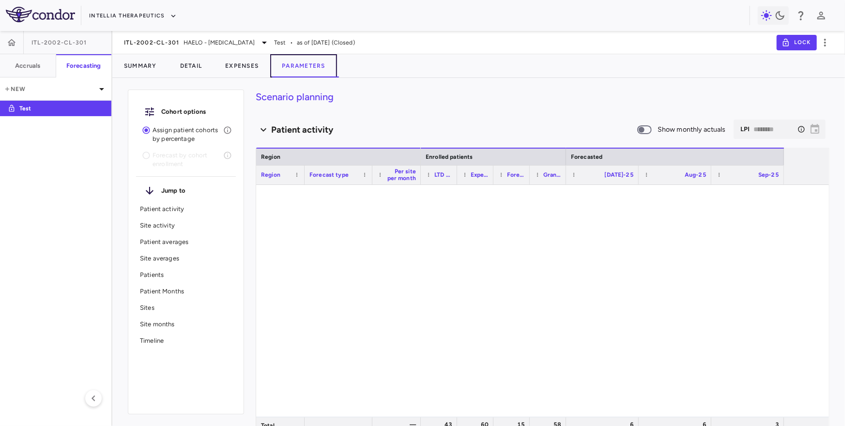
type input "********"
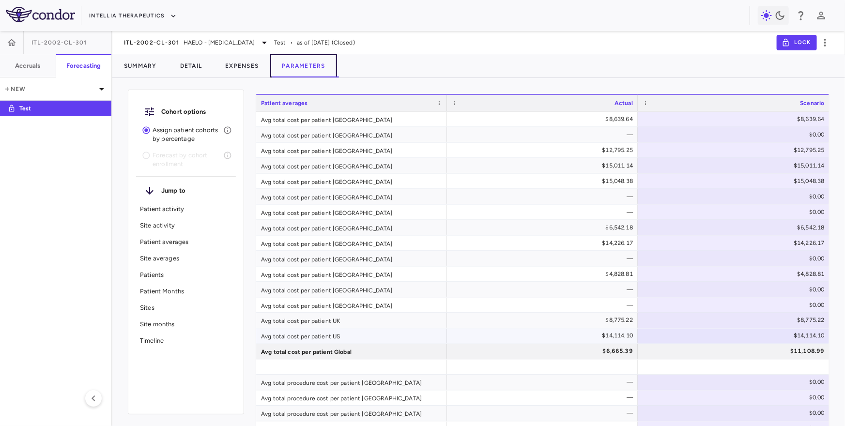
scroll to position [711, 0]
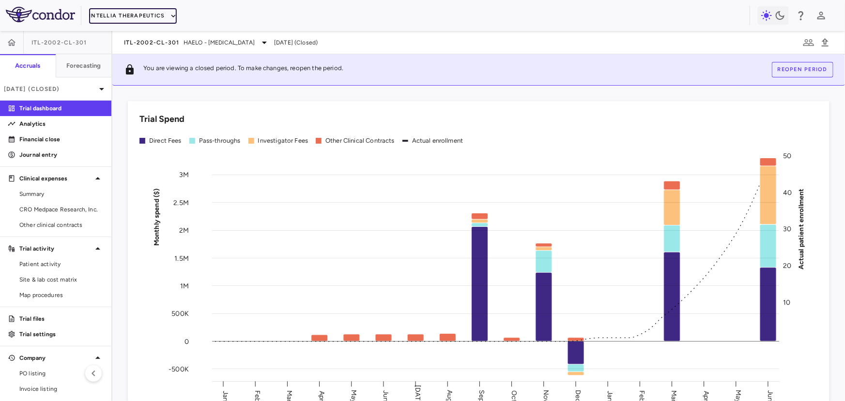
click at [125, 11] on button "Intellia Therapeutics" at bounding box center [132, 15] width 87 height 15
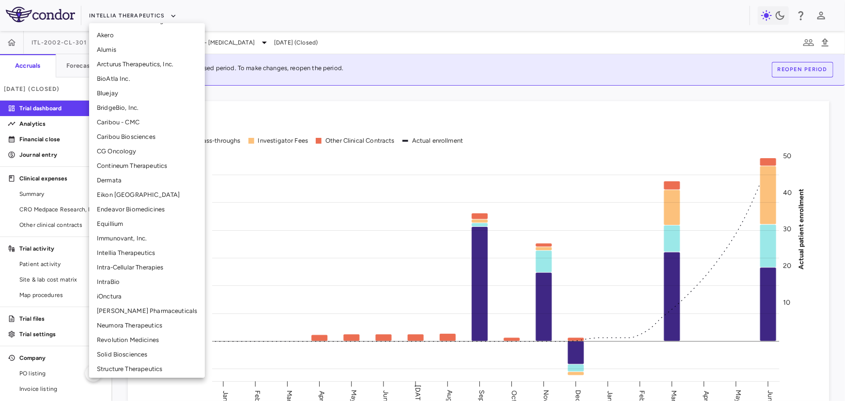
scroll to position [87, 0]
click at [121, 322] on li "Neumora Therapeutics" at bounding box center [147, 325] width 116 height 15
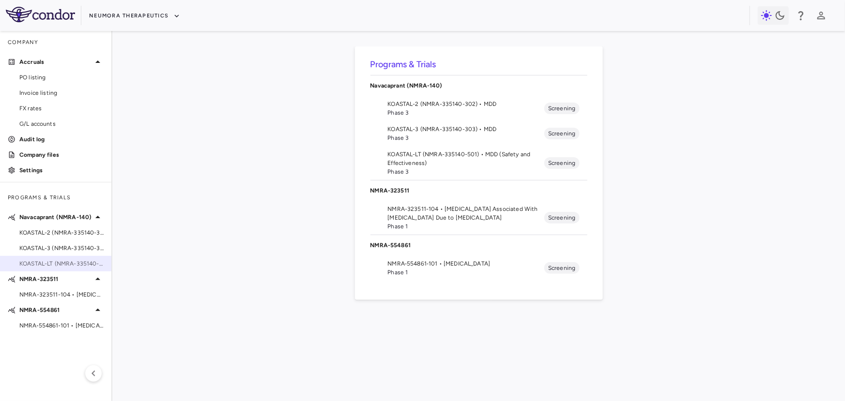
click at [64, 261] on span "KOASTAL-LT (NMRA-335140-501) • MDD (Safety and Effectiveness)" at bounding box center [61, 264] width 84 height 9
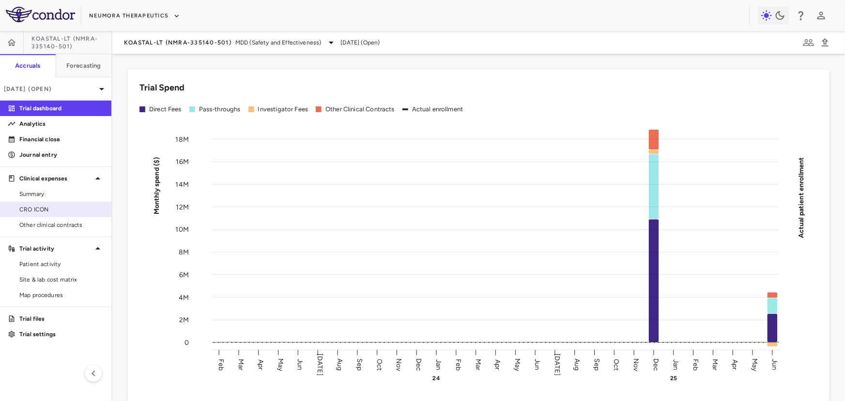
click at [79, 213] on span "CRO ICON" at bounding box center [61, 209] width 84 height 9
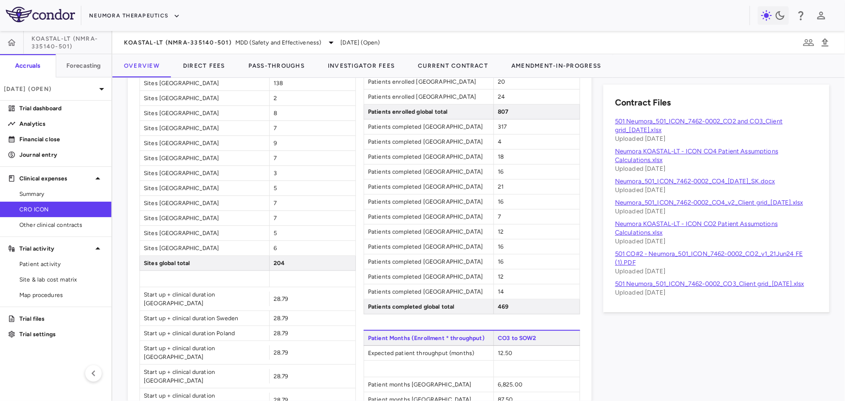
scroll to position [564, 0]
click at [79, 280] on span "Site & lab cost matrix" at bounding box center [61, 280] width 84 height 9
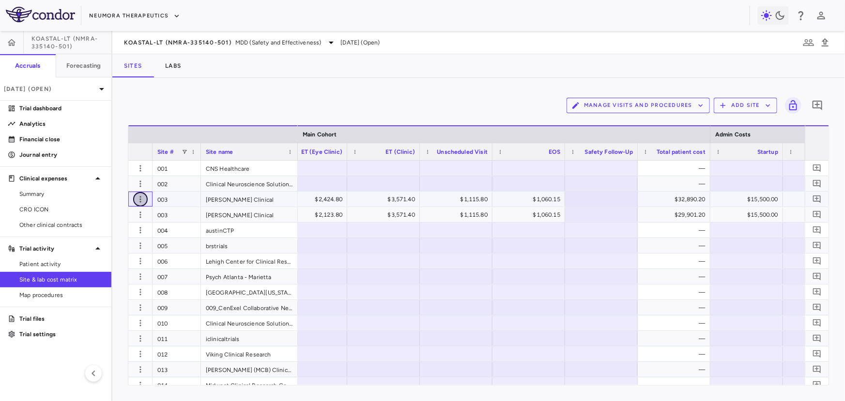
click at [139, 198] on icon "button" at bounding box center [141, 200] width 10 height 10
click at [126, 234] on div "Edit site" at bounding box center [103, 236] width 90 height 17
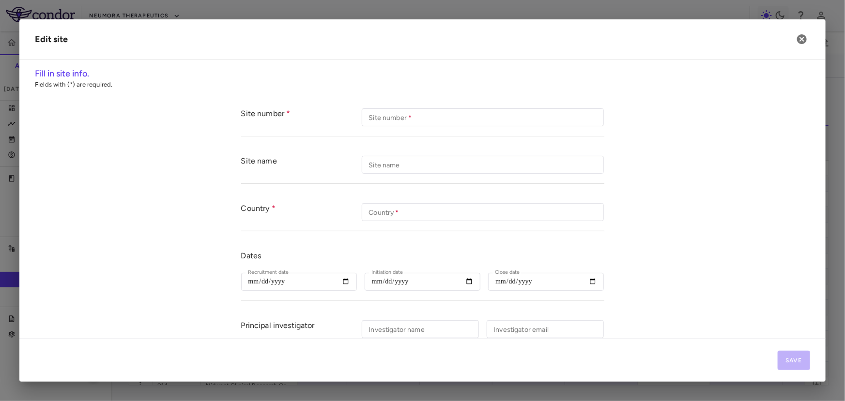
type input "***"
type input "**********"
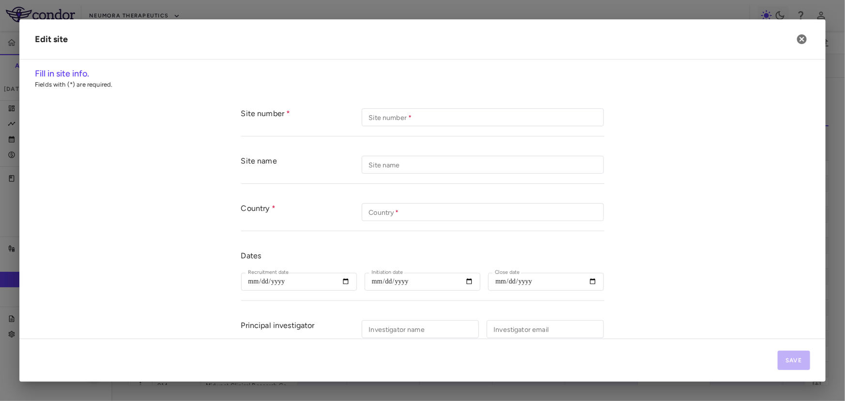
type input "**********"
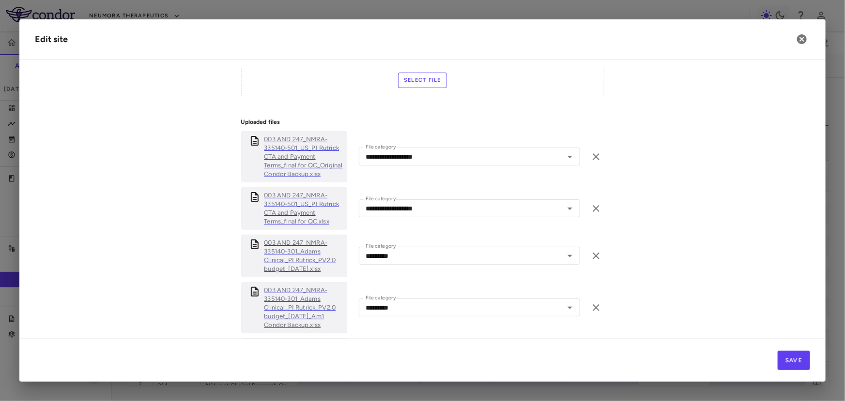
click at [295, 301] on p "003 AND 247_NMRA-335140-301_Adams Clinical_PI Rutrick_PV2.0 budget_[DATE]_Am1 C…" at bounding box center [303, 308] width 79 height 44
click at [800, 41] on icon "button" at bounding box center [802, 39] width 12 height 12
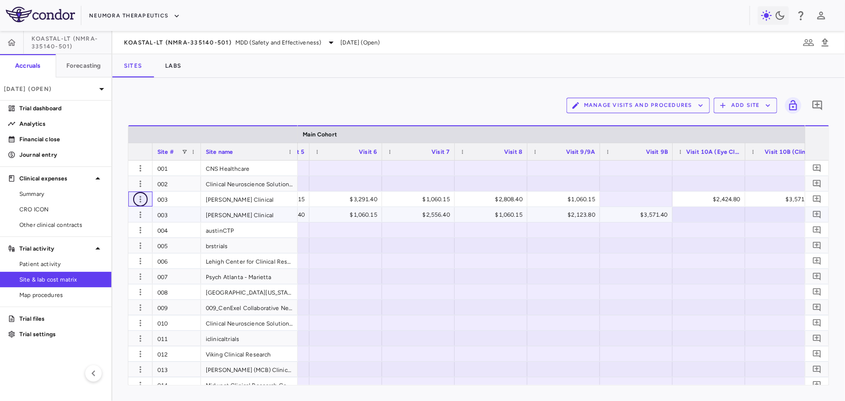
scroll to position [0, 1347]
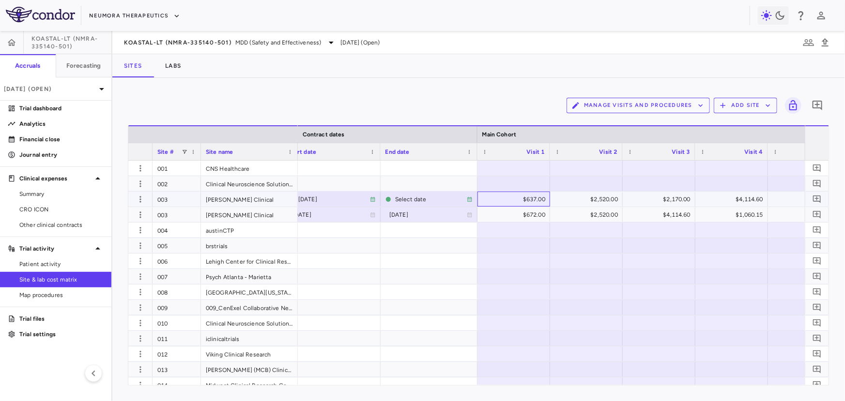
click at [528, 196] on div "$637.00" at bounding box center [515, 199] width 59 height 15
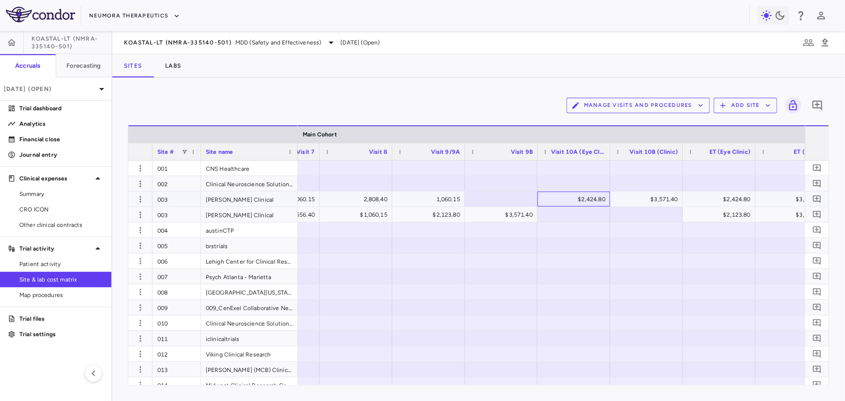
click at [564, 192] on div "$2,424.80" at bounding box center [573, 199] width 73 height 15
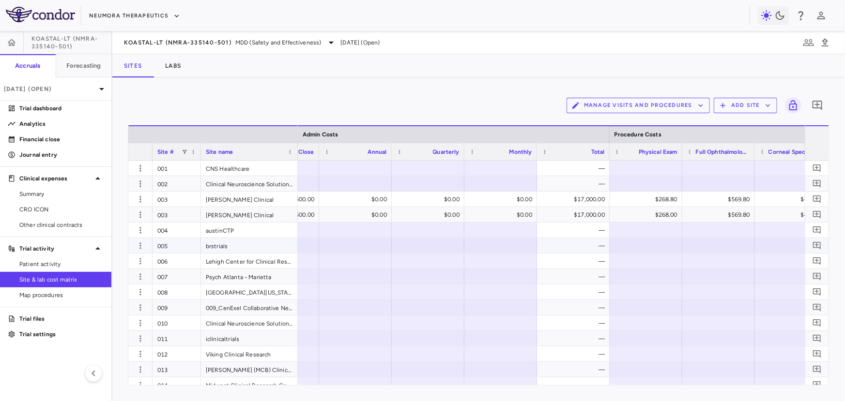
scroll to position [0, 2480]
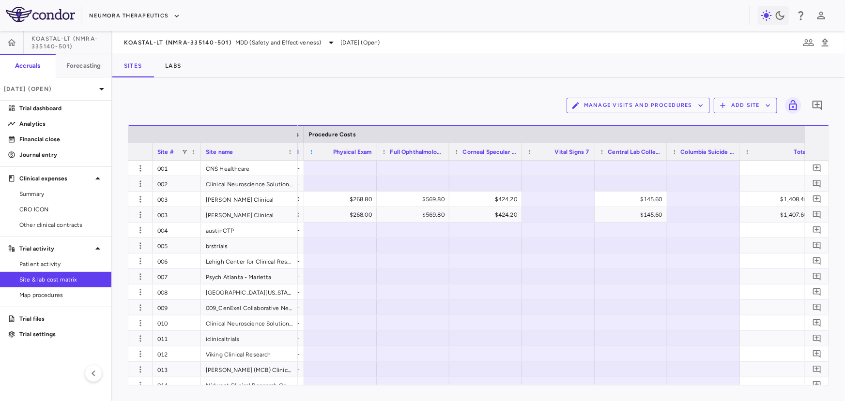
click at [311, 151] on span at bounding box center [312, 152] width 6 height 6
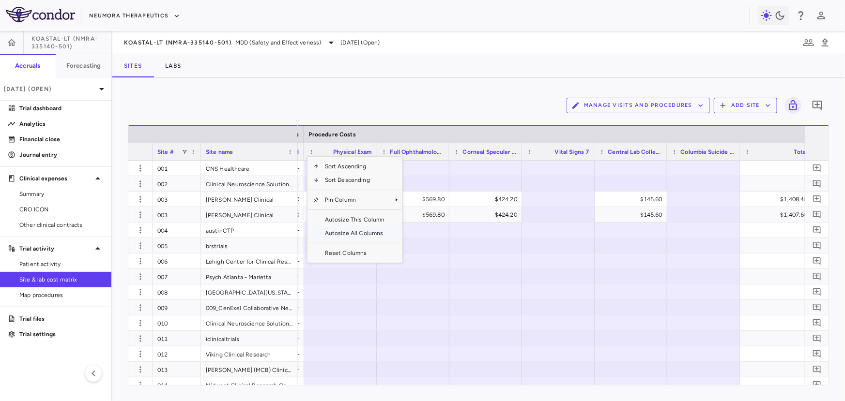
click at [341, 233] on span "Autosize All Columns" at bounding box center [355, 234] width 72 height 14
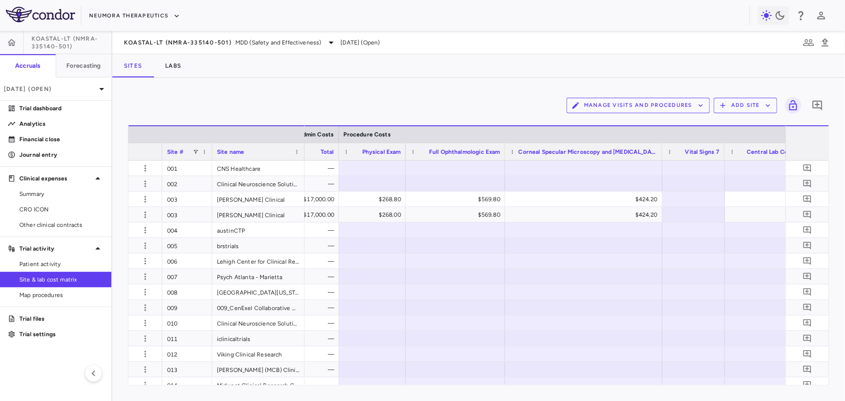
drag, startPoint x: 423, startPoint y: 155, endPoint x: 292, endPoint y: 163, distance: 131.0
click at [293, 163] on div "Site # Site name Admin Costs Procedure Costs" at bounding box center [478, 255] width 701 height 260
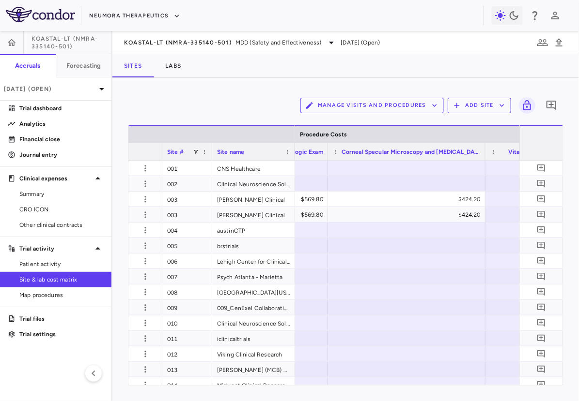
click at [400, 149] on span "Corneal Specular Microscopy and [MEDICAL_DATA]" at bounding box center [410, 152] width 139 height 7
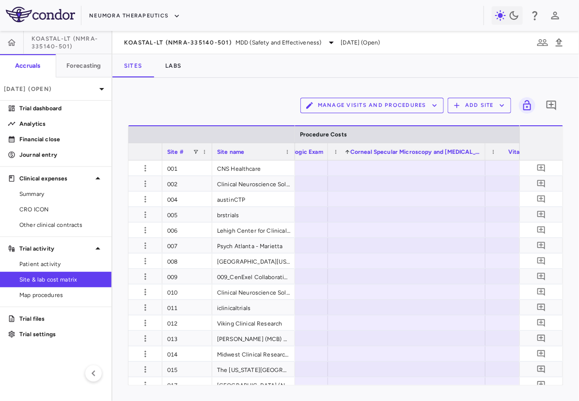
click at [400, 149] on span "Corneal Specular Microscopy and [MEDICAL_DATA]" at bounding box center [415, 152] width 130 height 7
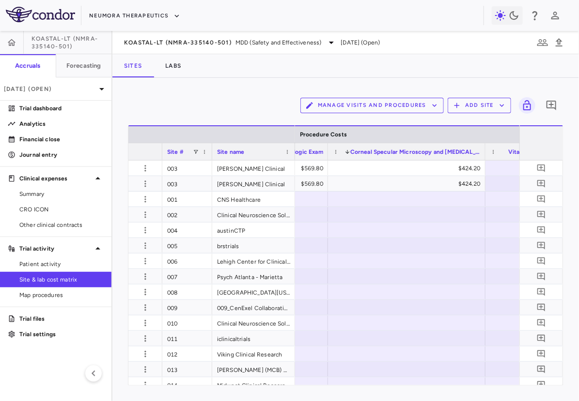
click at [392, 155] on div "Corneal Specular Microscopy and [MEDICAL_DATA] 1" at bounding box center [410, 152] width 139 height 12
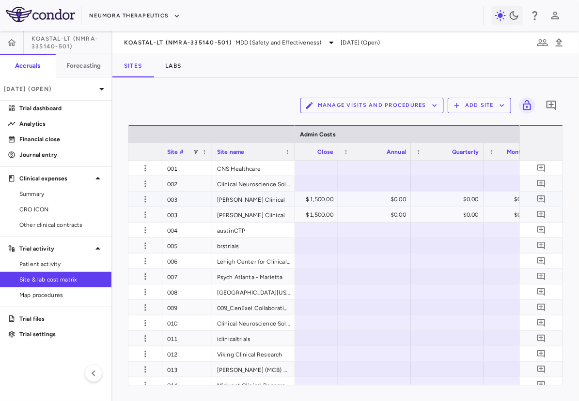
click at [303, 196] on div "$1,500.00" at bounding box center [303, 199] width 59 height 15
click at [314, 201] on div "$15,500.00" at bounding box center [297, 199] width 59 height 15
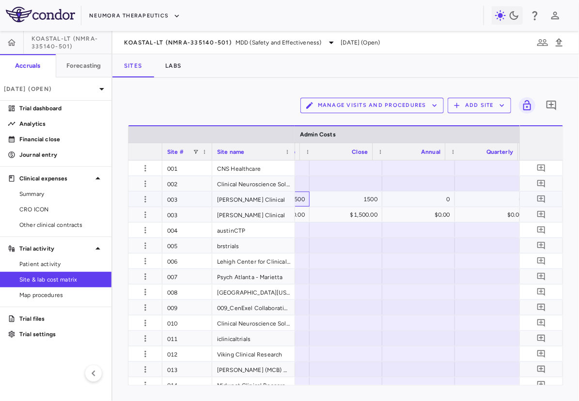
scroll to position [0, 2508]
click at [441, 201] on div "0" at bounding box center [449, 199] width 59 height 15
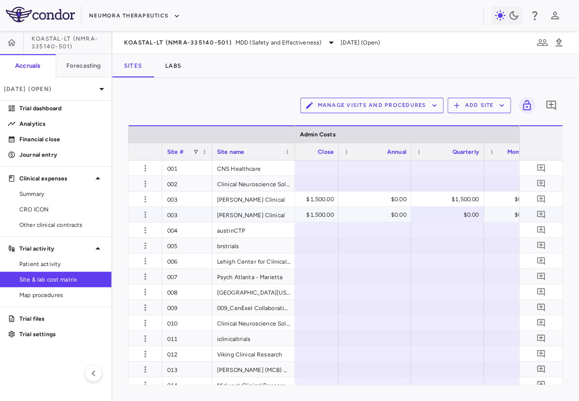
click at [447, 218] on div "$0.00" at bounding box center [449, 214] width 59 height 15
click at [185, 154] on div "Site #" at bounding box center [180, 152] width 26 height 12
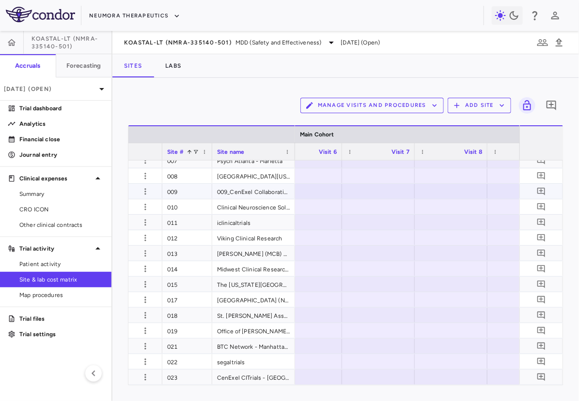
scroll to position [0, 875]
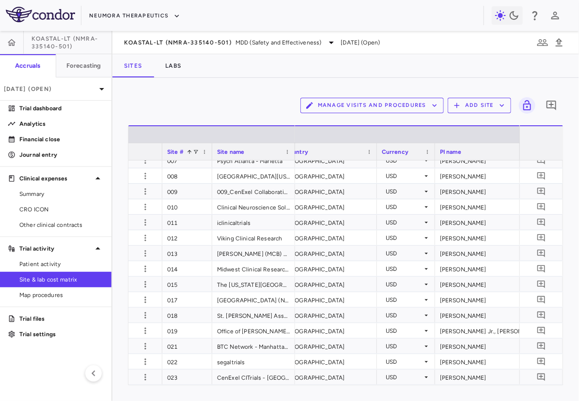
click at [486, 150] on div "PI name" at bounding box center [479, 152] width 78 height 12
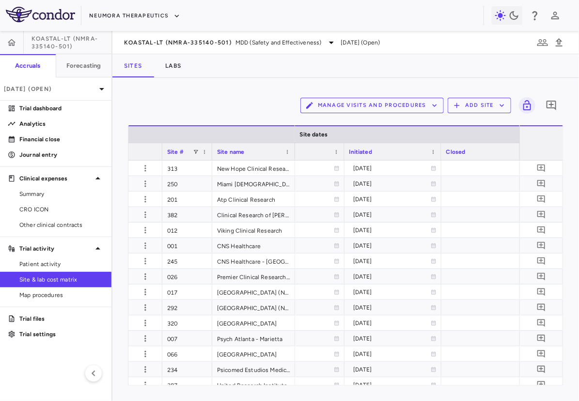
click at [180, 153] on span "Site #" at bounding box center [175, 152] width 16 height 7
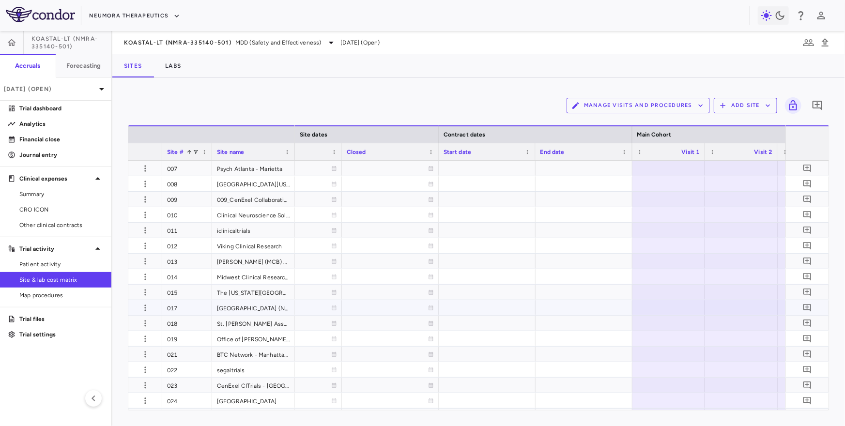
scroll to position [0, 615]
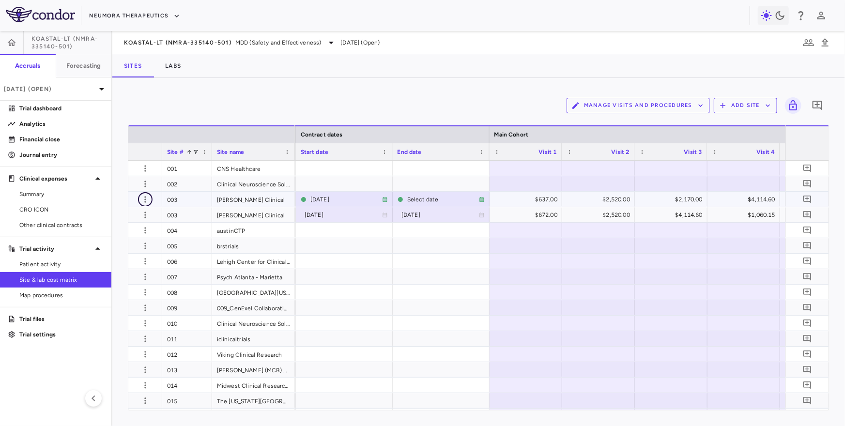
click at [144, 198] on icon "button" at bounding box center [145, 200] width 10 height 10
click at [122, 236] on div "Edit site" at bounding box center [107, 236] width 90 height 17
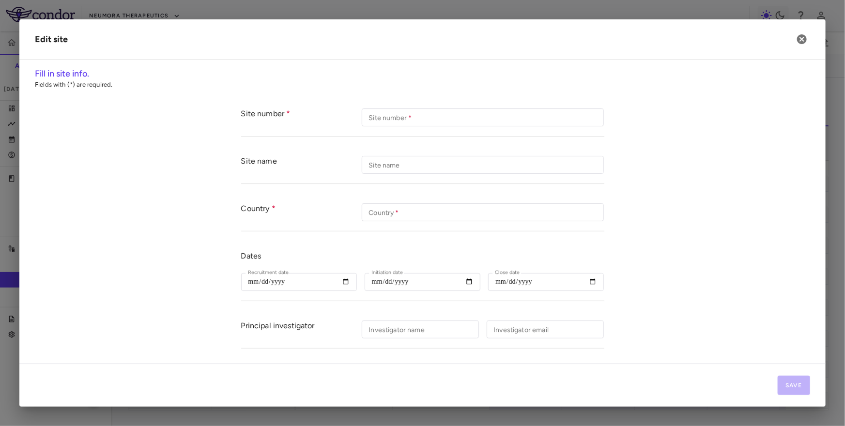
type input "***"
type input "**********"
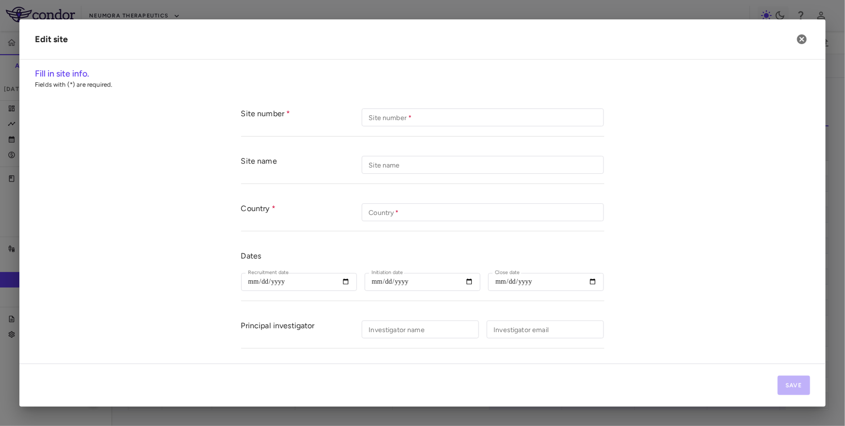
type input "**********"
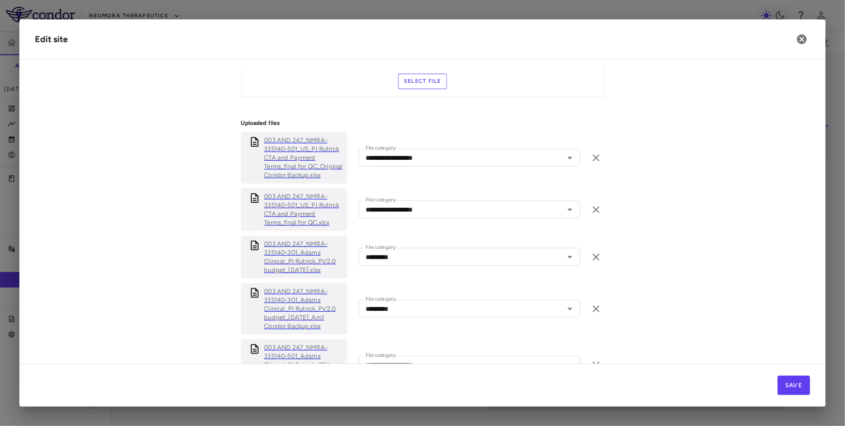
scroll to position [480, 0]
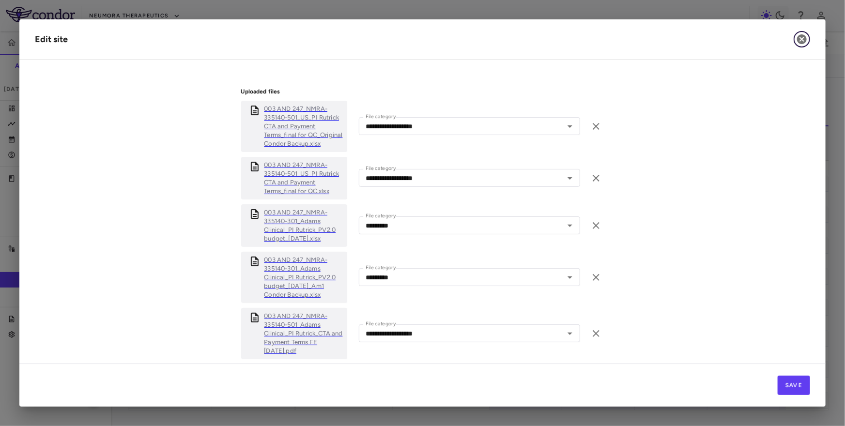
click at [802, 42] on icon "button" at bounding box center [802, 39] width 10 height 10
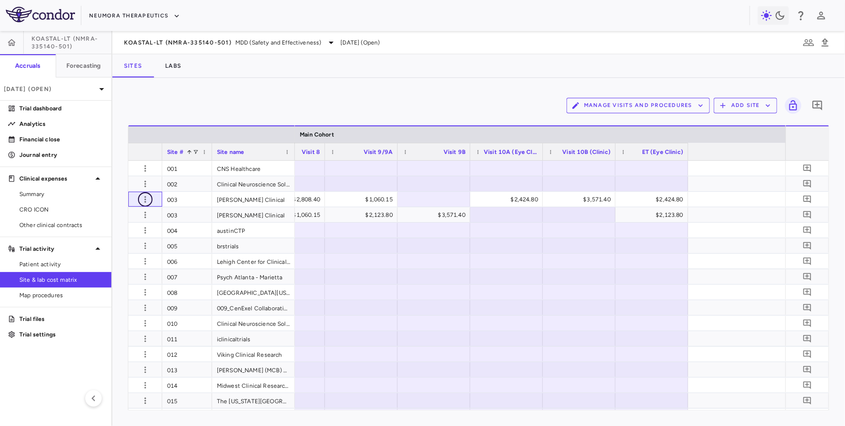
scroll to position [0, 1706]
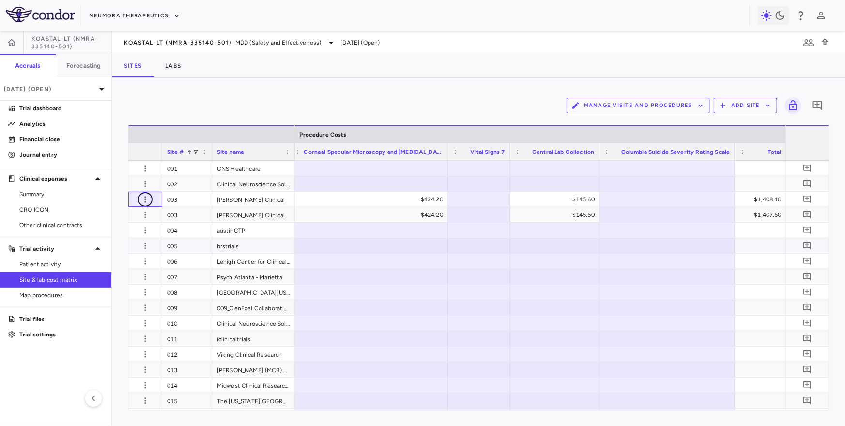
click at [138, 192] on button "button" at bounding box center [145, 199] width 15 height 15
click at [72, 102] on div at bounding box center [422, 213] width 845 height 426
click at [62, 132] on link "Financial close" at bounding box center [55, 139] width 111 height 15
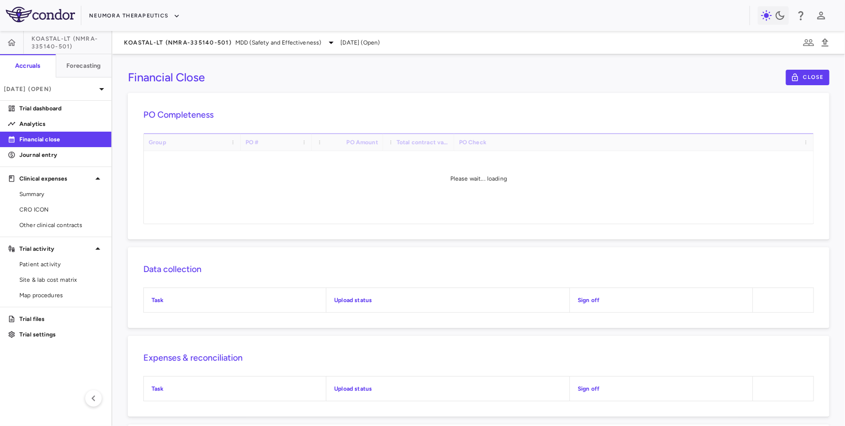
scroll to position [94, 0]
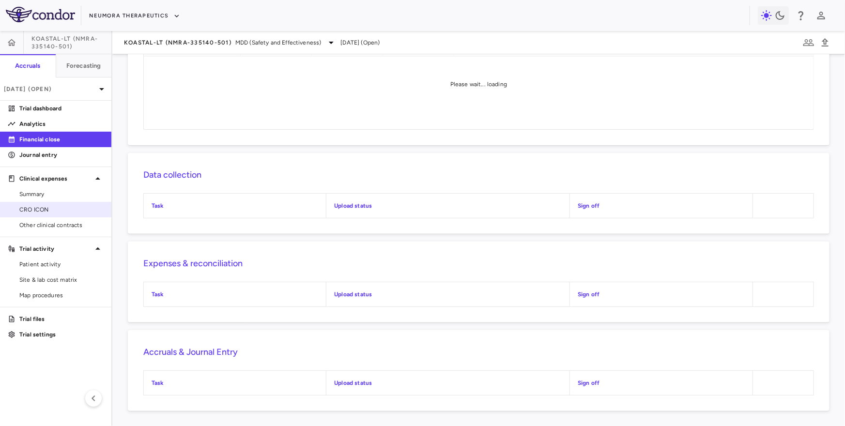
click at [64, 211] on span "CRO ICON" at bounding box center [61, 209] width 84 height 9
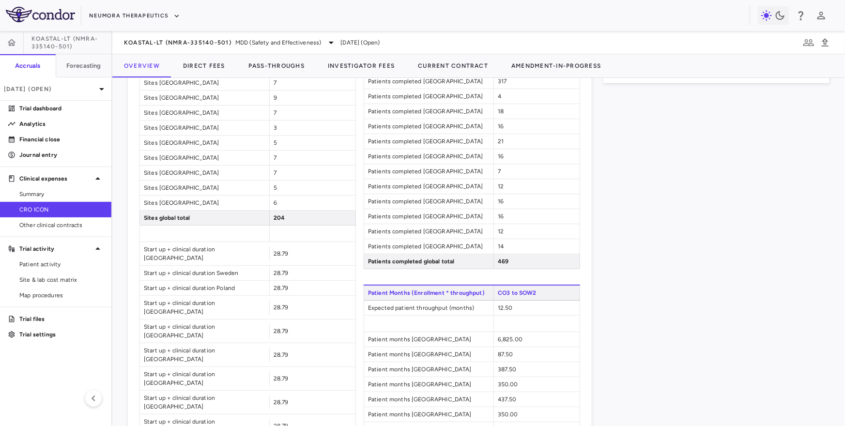
scroll to position [990, 0]
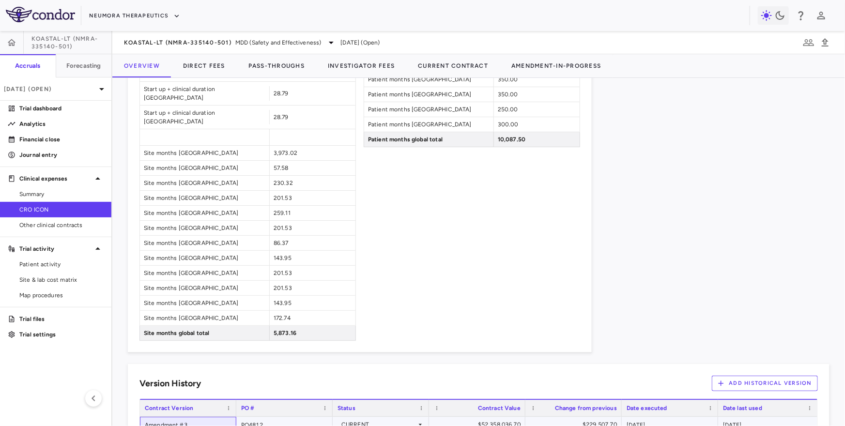
click at [178, 401] on div "Amendment #3" at bounding box center [188, 424] width 96 height 15
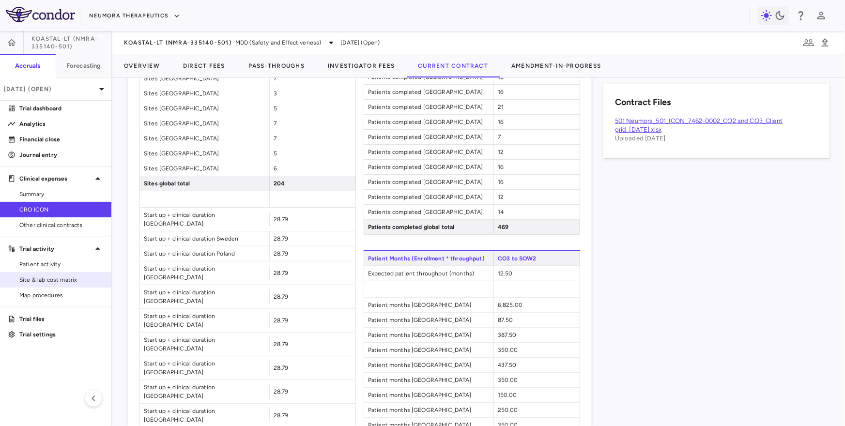
click at [66, 276] on span "Site & lab cost matrix" at bounding box center [61, 280] width 84 height 9
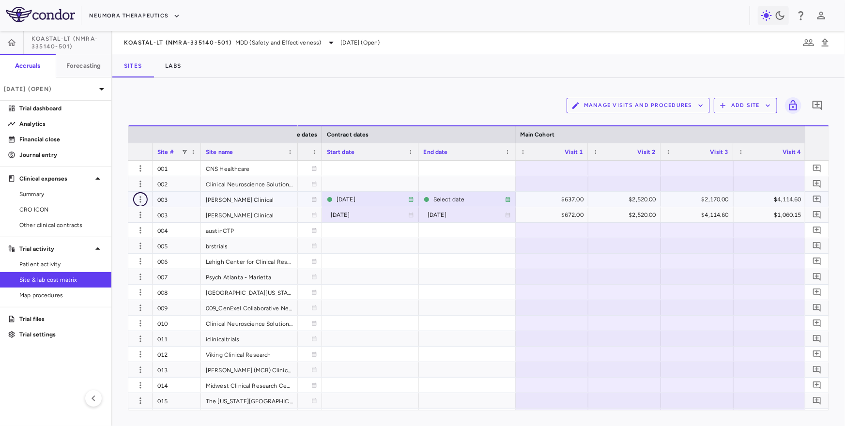
click at [138, 200] on icon "button" at bounding box center [141, 200] width 10 height 10
click at [131, 239] on div "Edit site" at bounding box center [103, 236] width 90 height 17
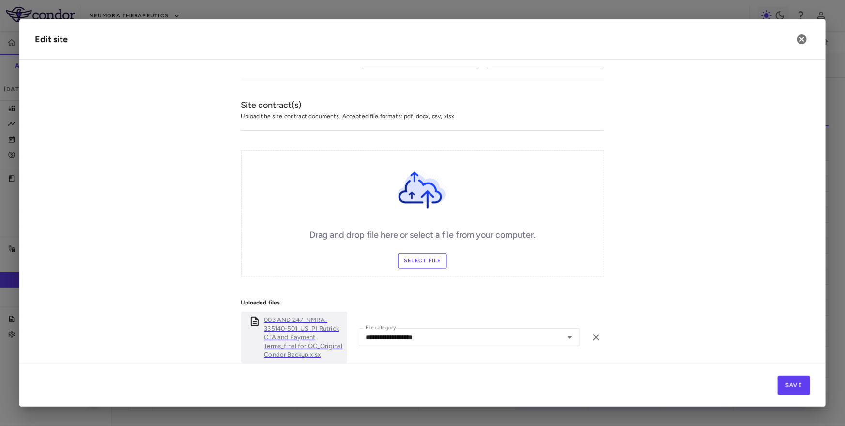
scroll to position [441, 0]
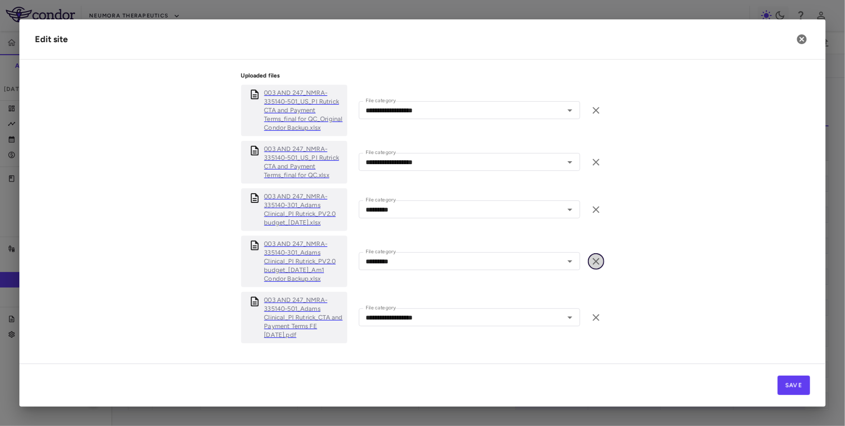
click at [594, 265] on icon "button" at bounding box center [596, 262] width 12 height 12
type input "**********"
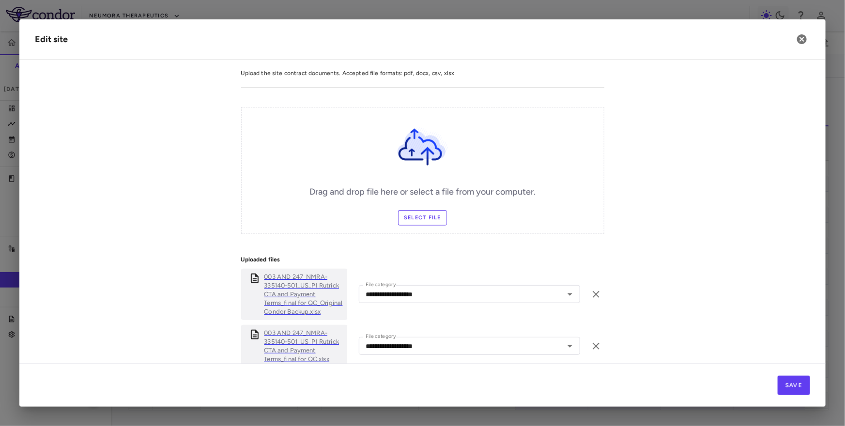
scroll to position [312, 0]
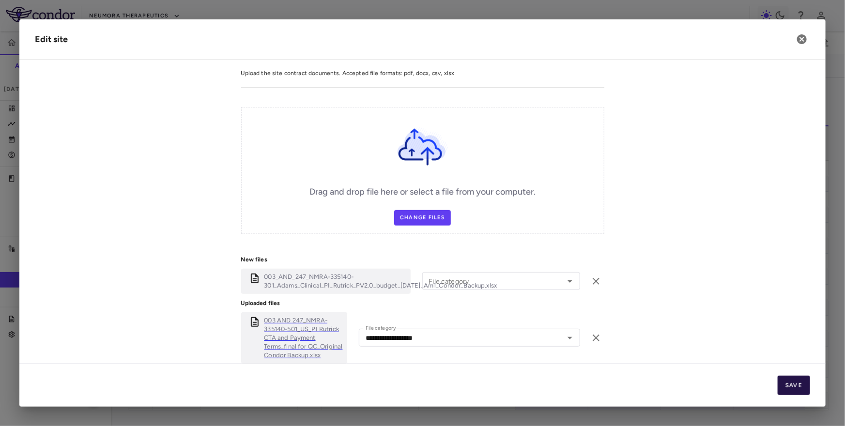
click at [781, 381] on button "Save" at bounding box center [794, 385] width 32 height 19
